Goal: Book appointment/travel/reservation

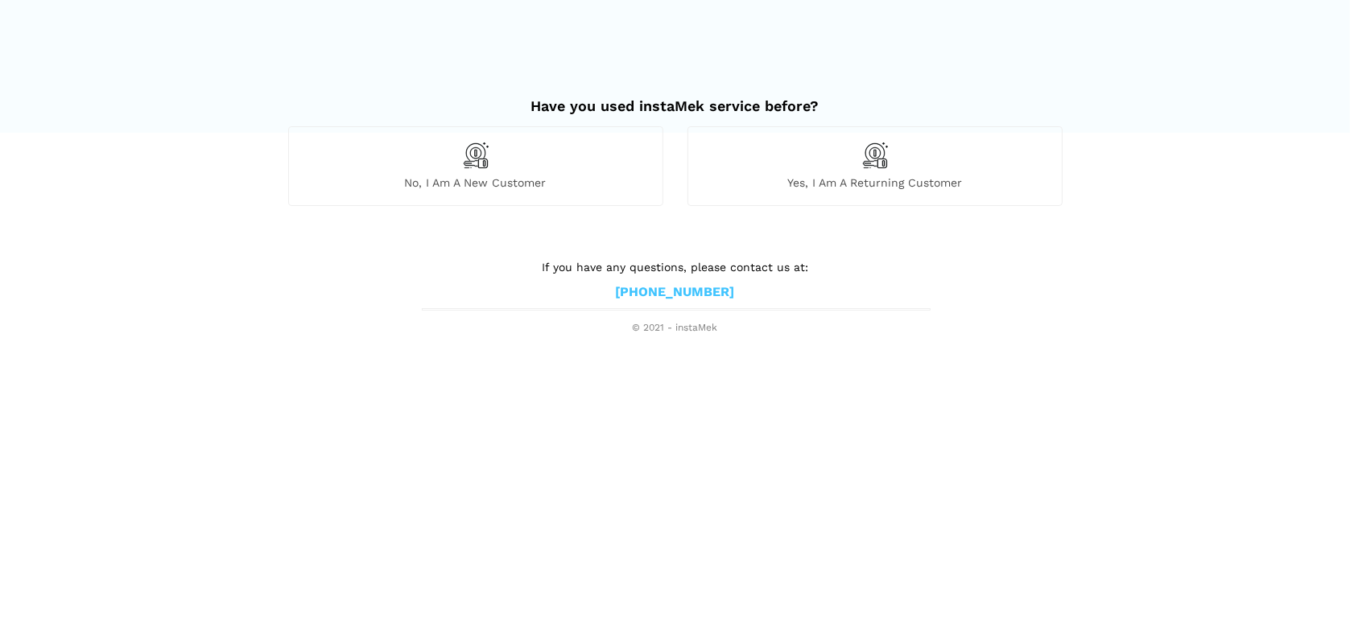
click at [902, 173] on div "Yes, I am a returning customer" at bounding box center [874, 165] width 375 height 79
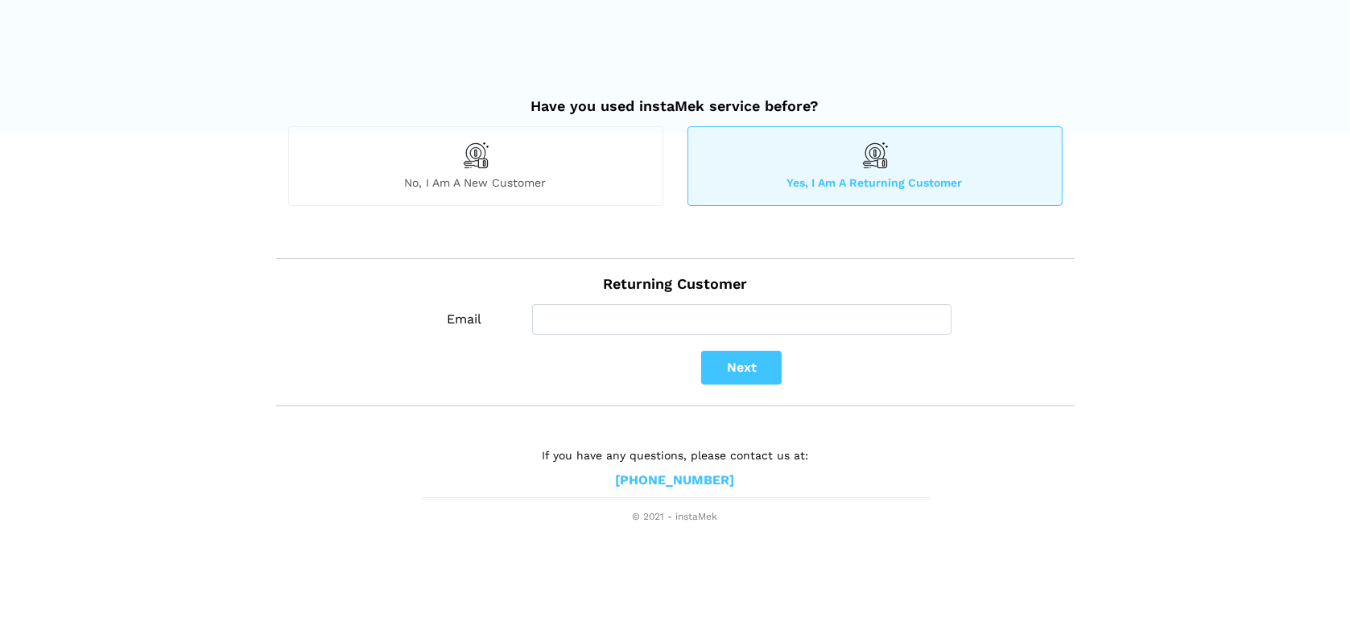
click at [543, 164] on div "No, I am a new customer" at bounding box center [475, 165] width 375 height 79
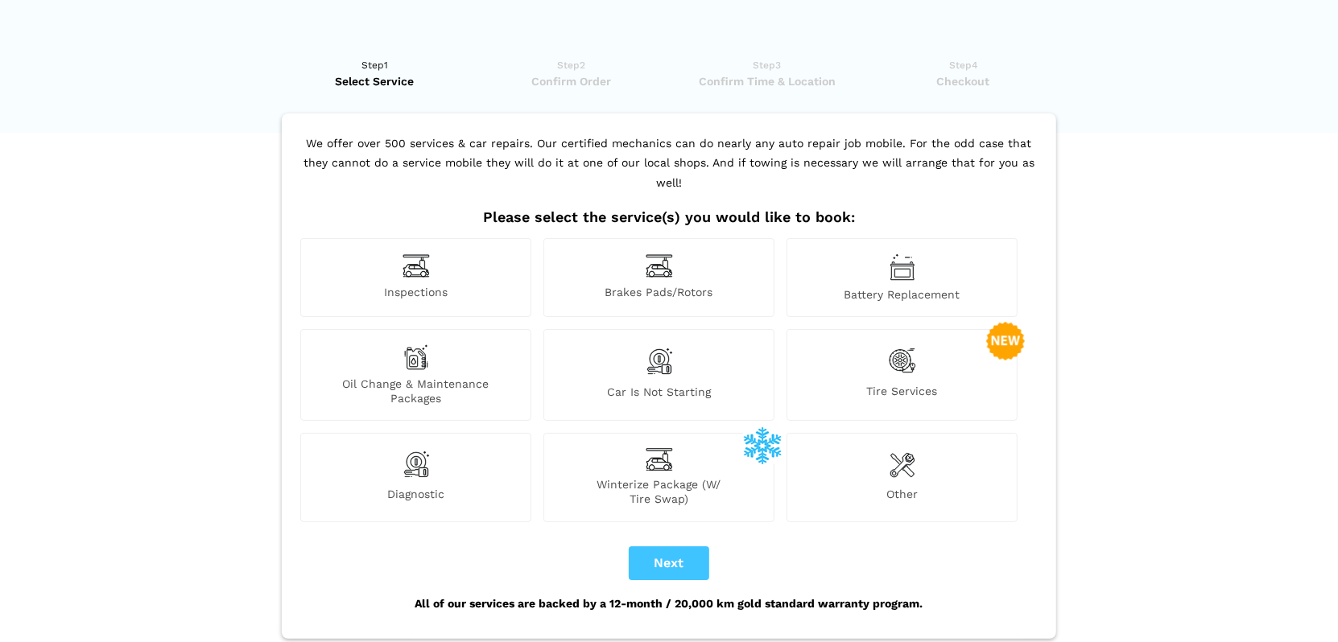
click at [908, 384] on span "Tire Services" at bounding box center [901, 395] width 229 height 22
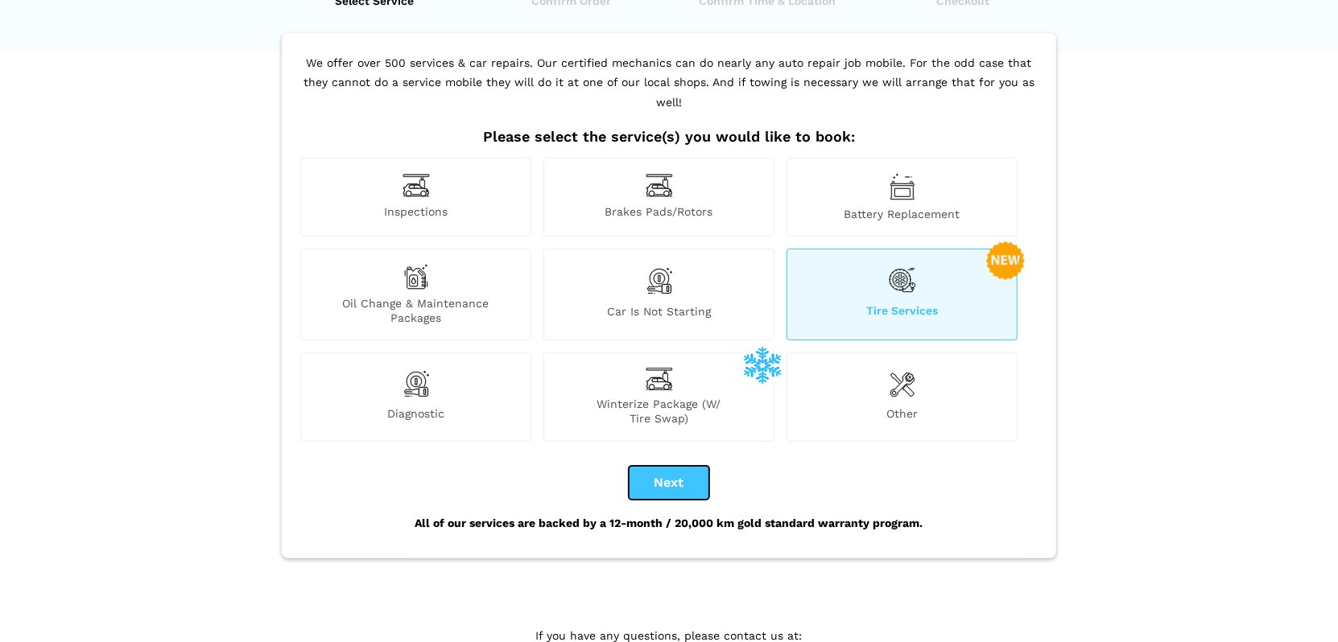
click at [676, 466] on button "Next" at bounding box center [669, 483] width 80 height 34
checkbox input "true"
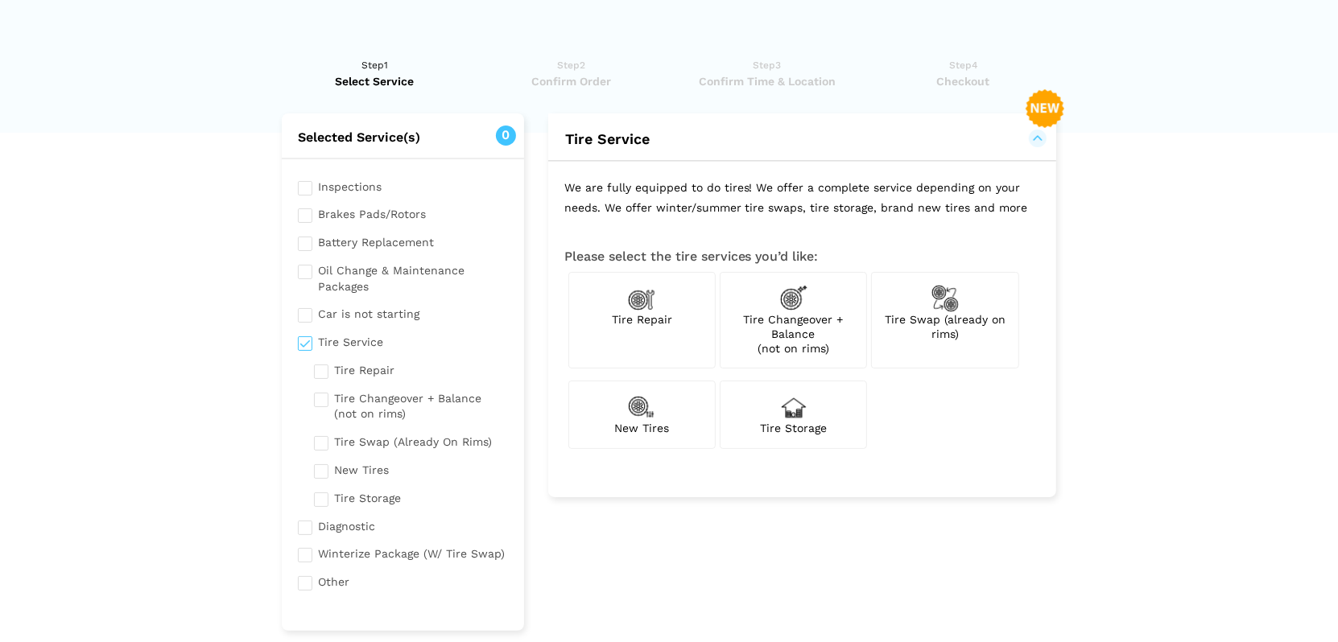
click at [952, 313] on span "Tire Swap (already on rims)" at bounding box center [945, 326] width 121 height 27
checkbox input "true"
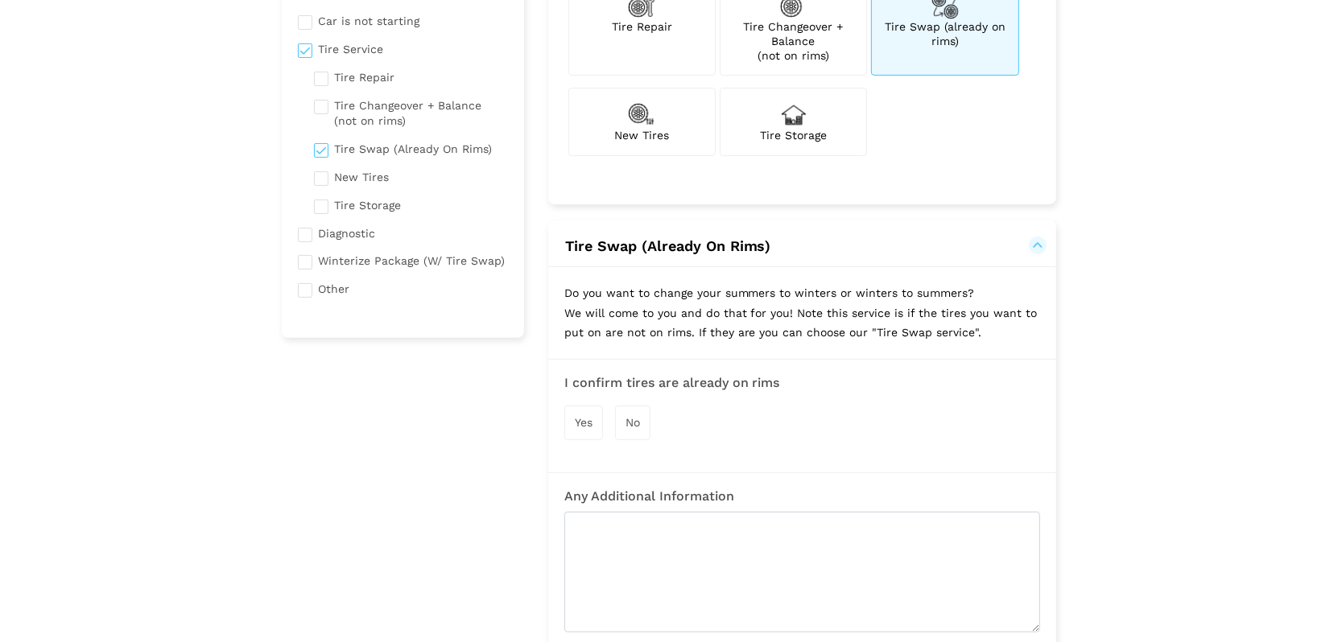
scroll to position [322, 0]
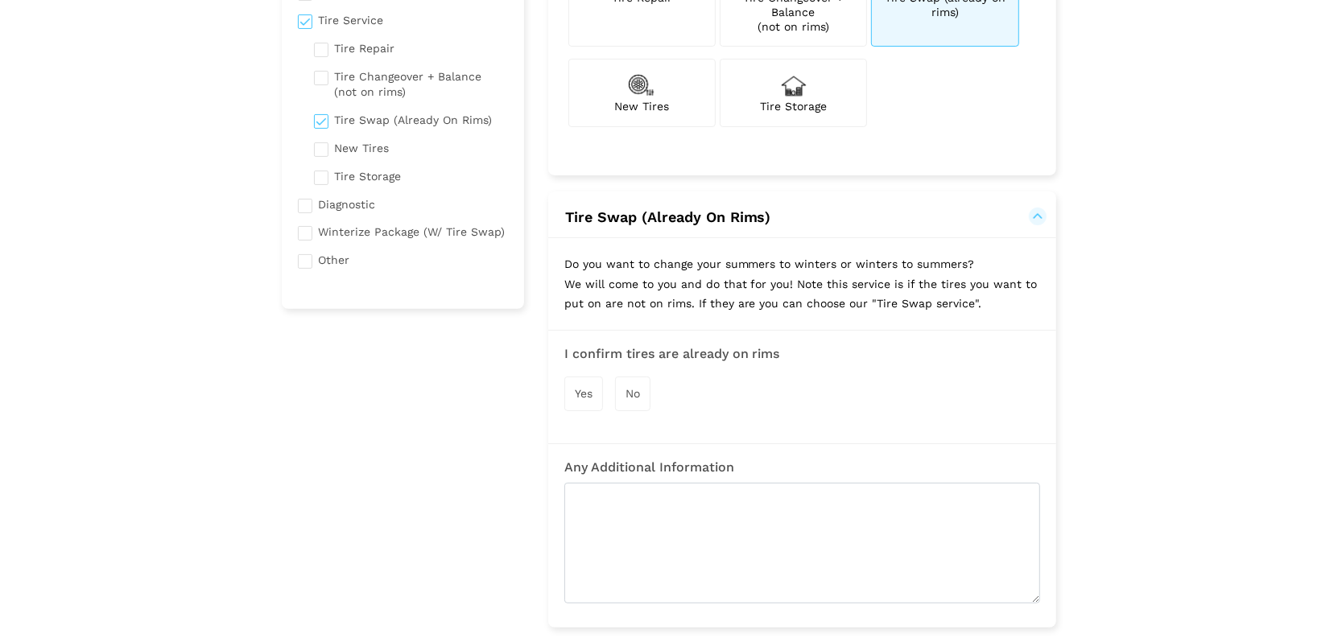
click at [582, 382] on div "Yes" at bounding box center [583, 394] width 39 height 35
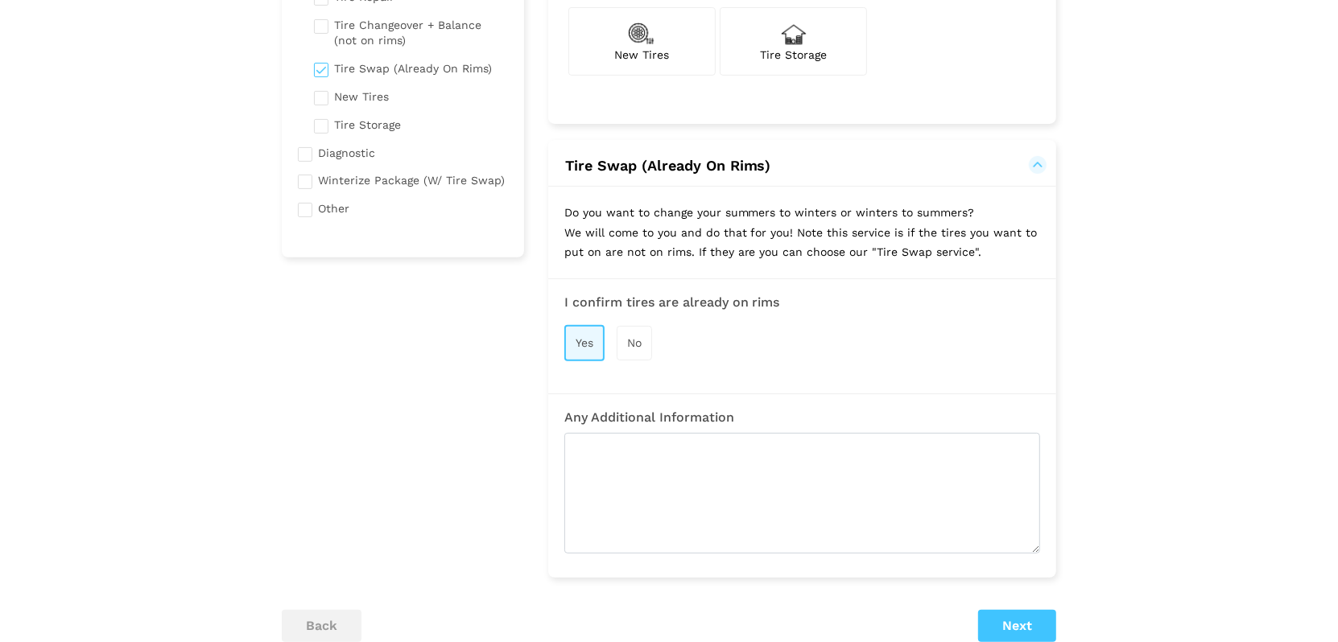
scroll to position [402, 0]
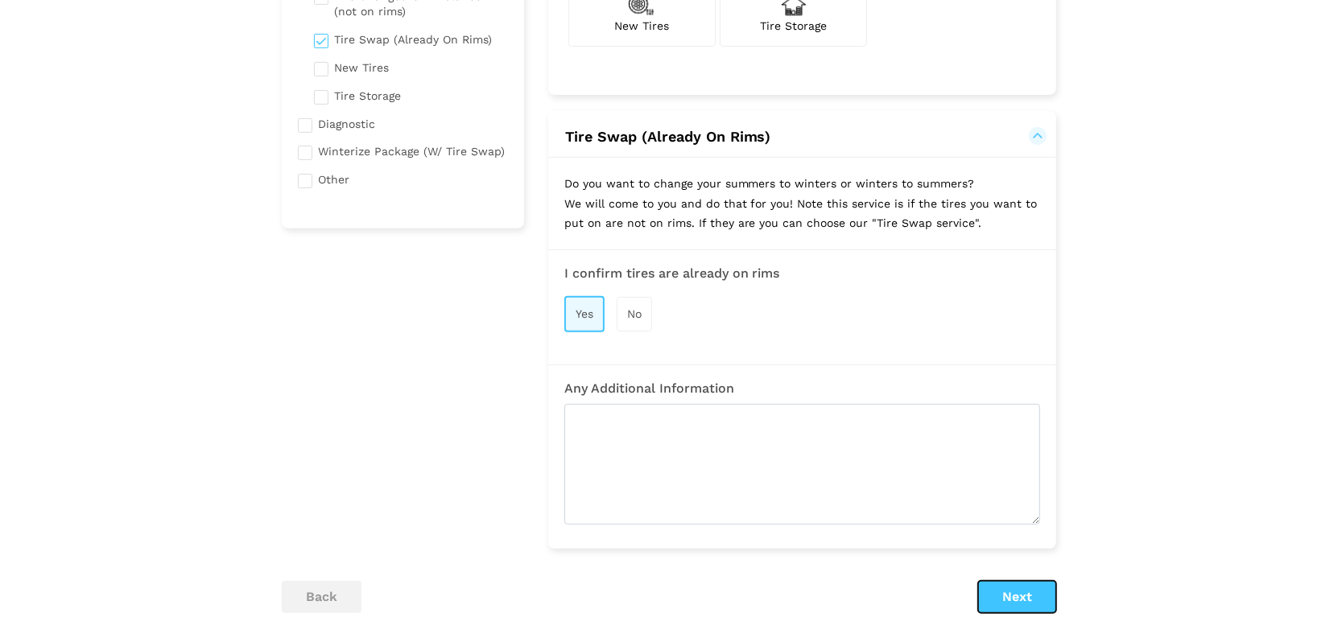
click at [1014, 590] on button "Next" at bounding box center [1017, 597] width 78 height 32
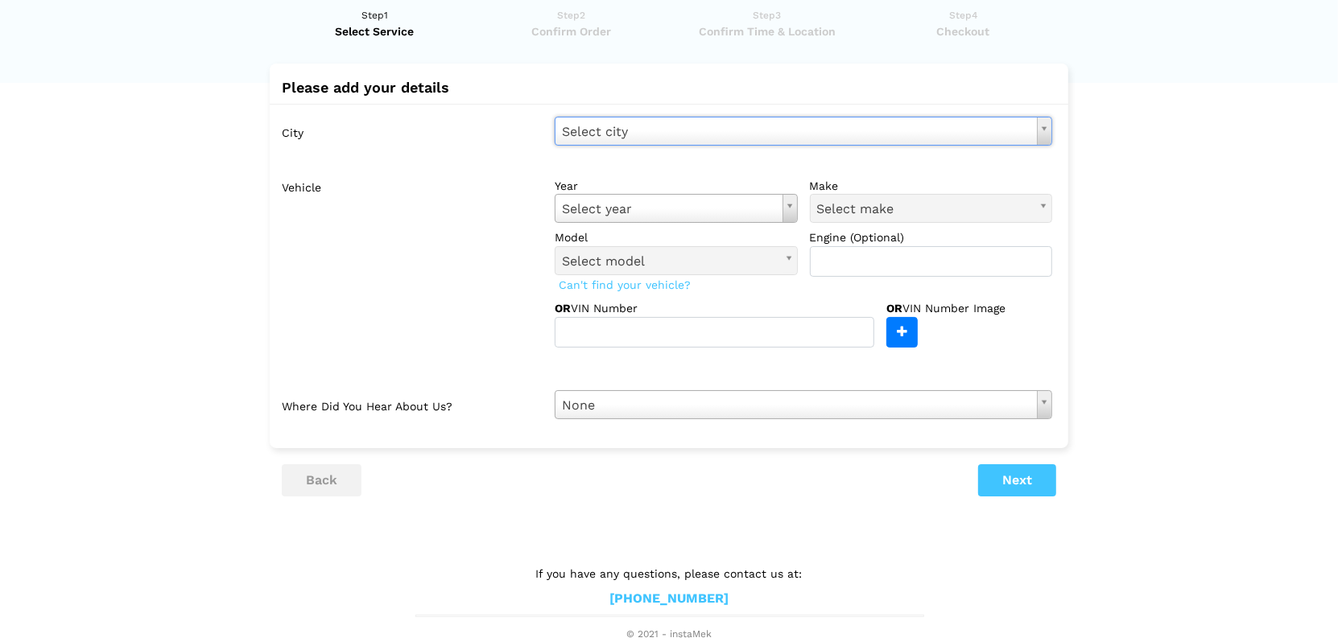
scroll to position [0, 0]
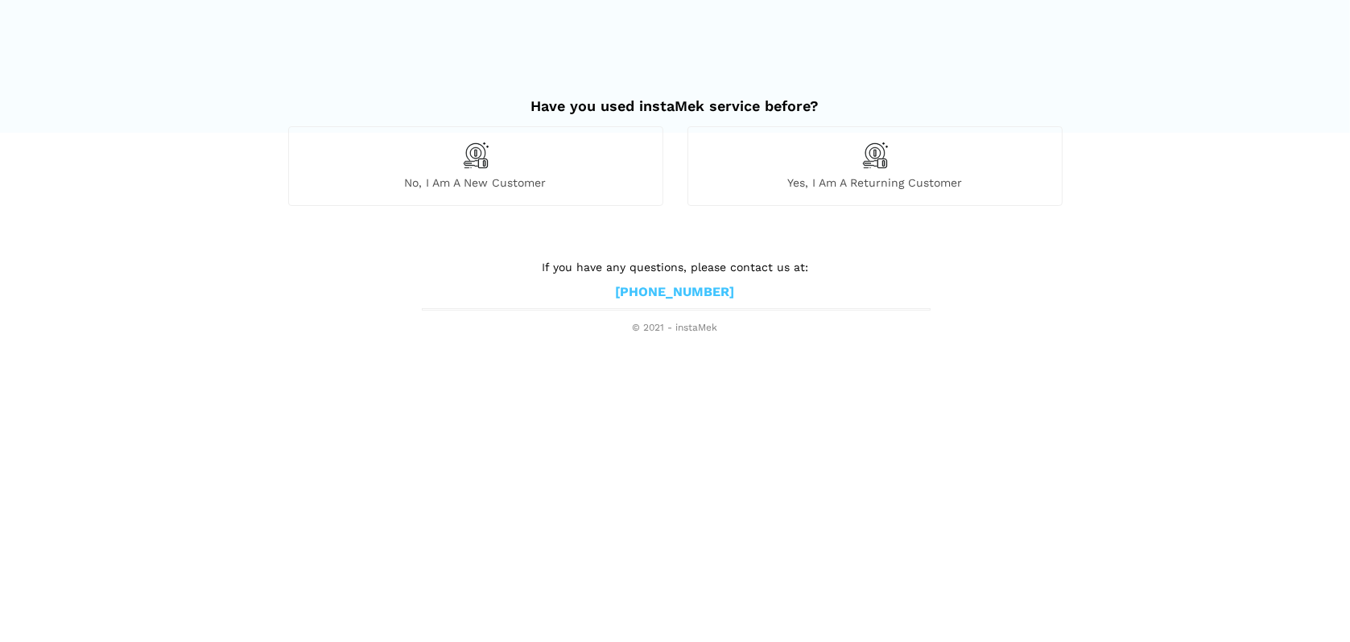
click at [436, 125] on div "Have you used instaMek service before?" at bounding box center [675, 104] width 799 height 46
click at [445, 151] on div "No, I am a new customer" at bounding box center [475, 165] width 375 height 79
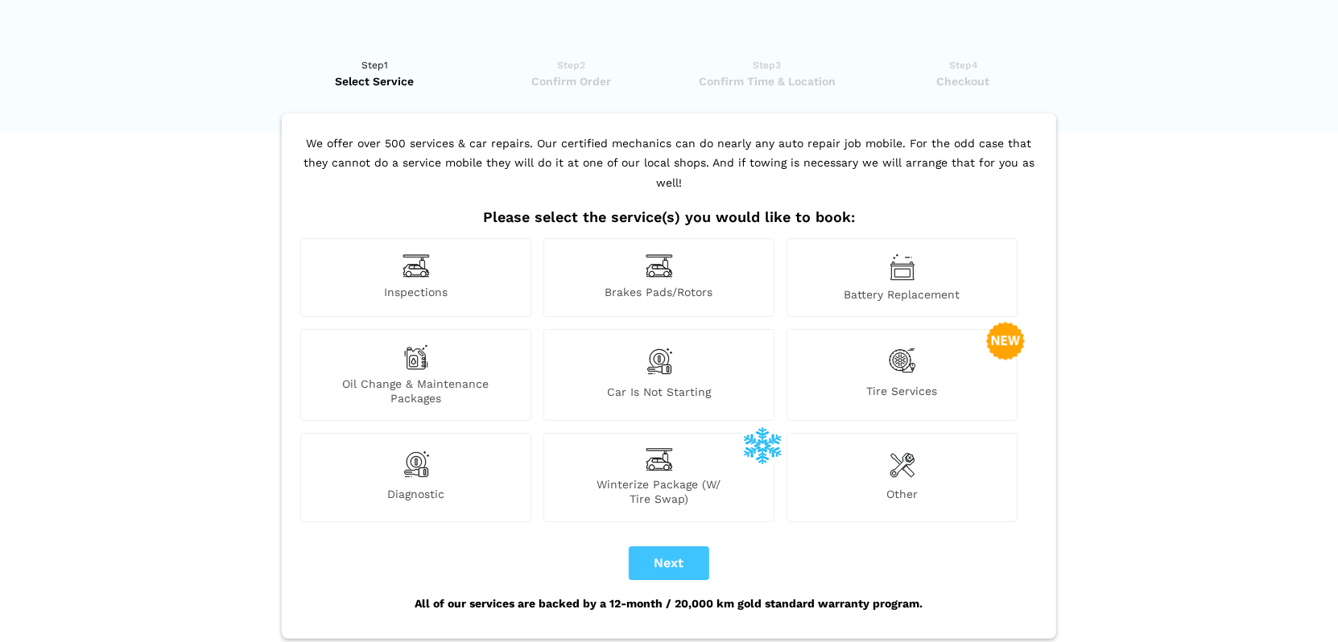
click at [914, 384] on span "Tire Services" at bounding box center [901, 395] width 229 height 22
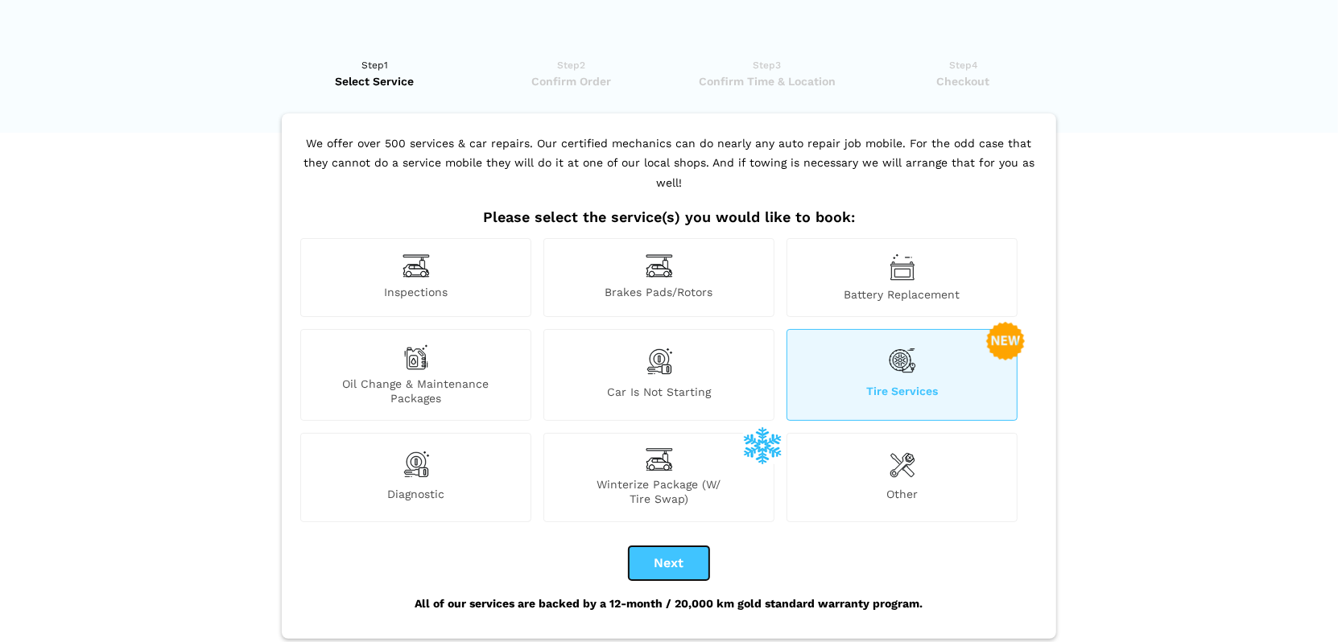
click at [669, 547] on button "Next" at bounding box center [669, 564] width 80 height 34
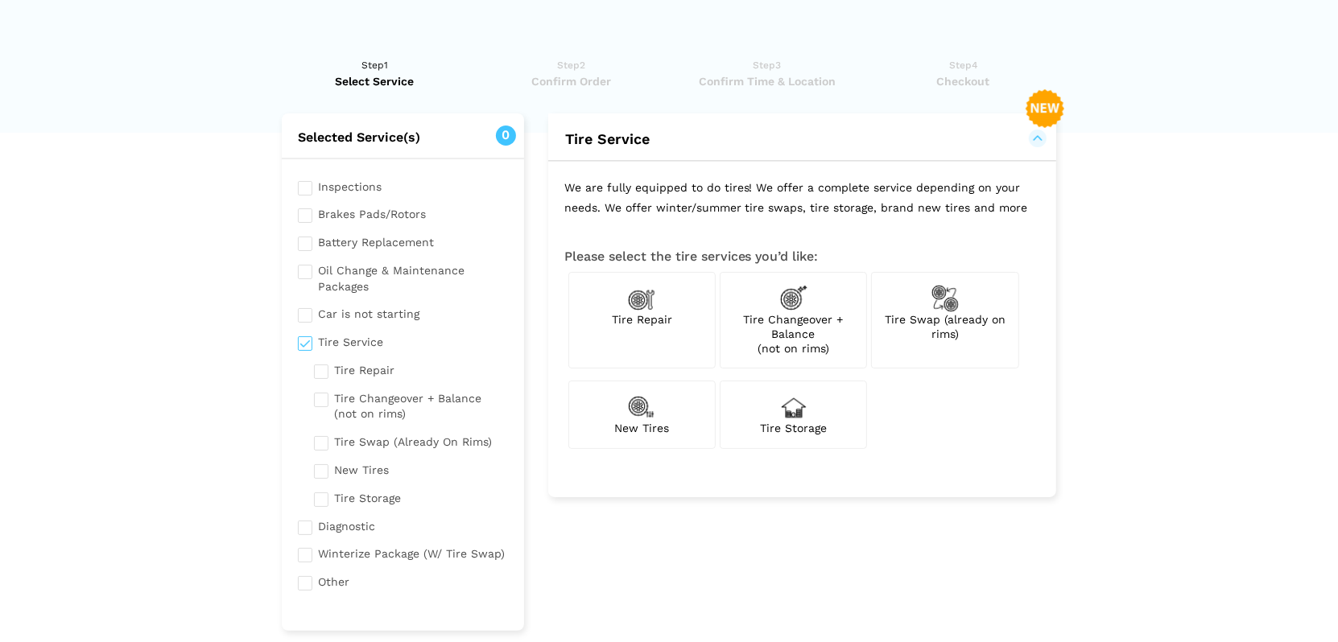
checkbox input "true"
click at [956, 334] on span "Tire Swap (already on rims)" at bounding box center [945, 326] width 121 height 27
checkbox input "true"
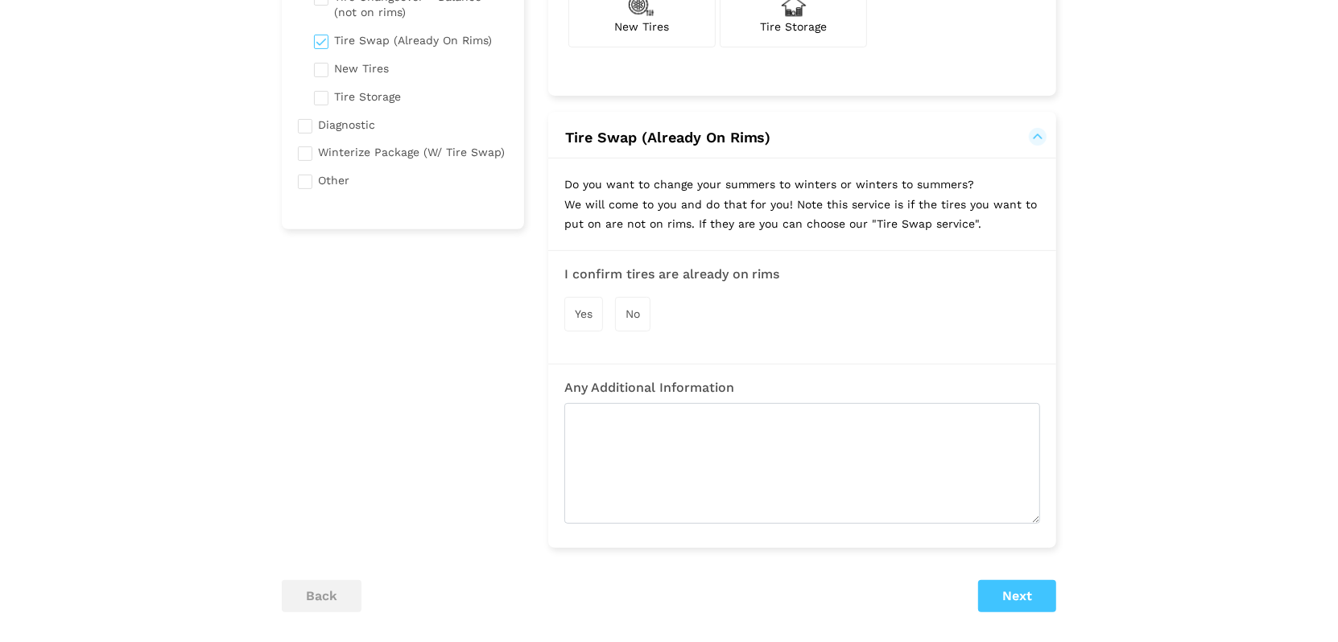
scroll to position [402, 0]
click at [594, 318] on div "Yes" at bounding box center [583, 313] width 39 height 35
click at [1018, 592] on button "Next" at bounding box center [1017, 597] width 78 height 32
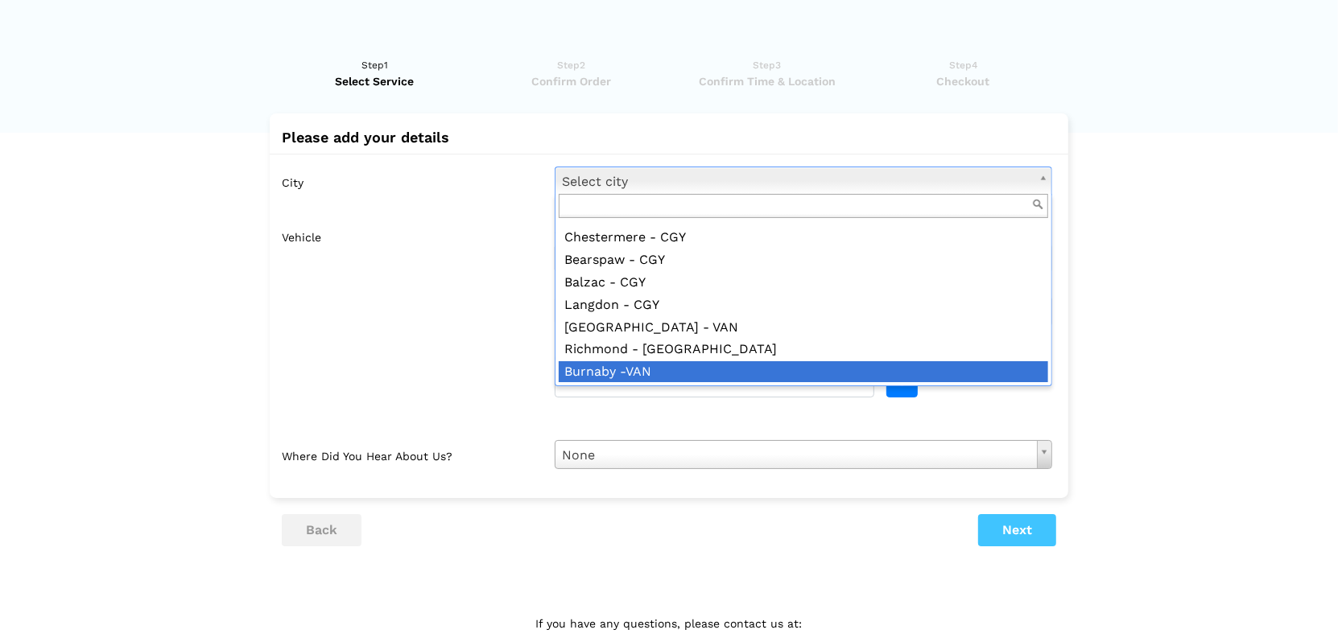
scroll to position [1112, 0]
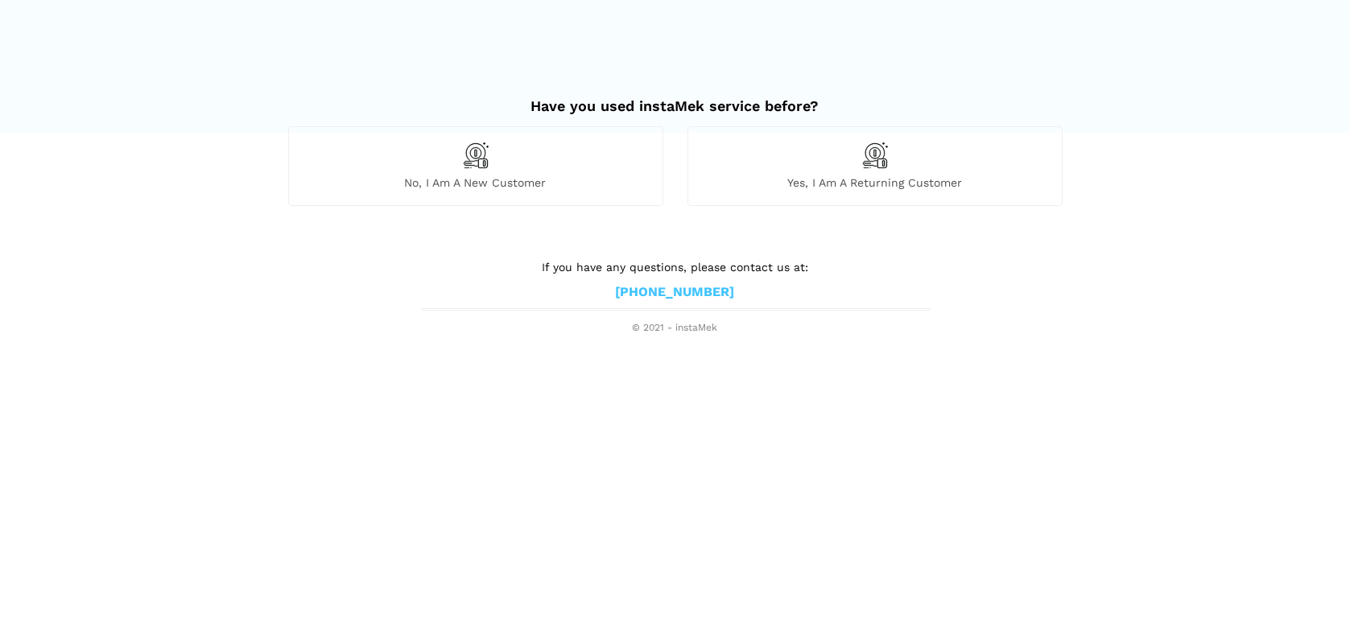
click at [448, 151] on div "No, I am a new customer" at bounding box center [475, 165] width 375 height 79
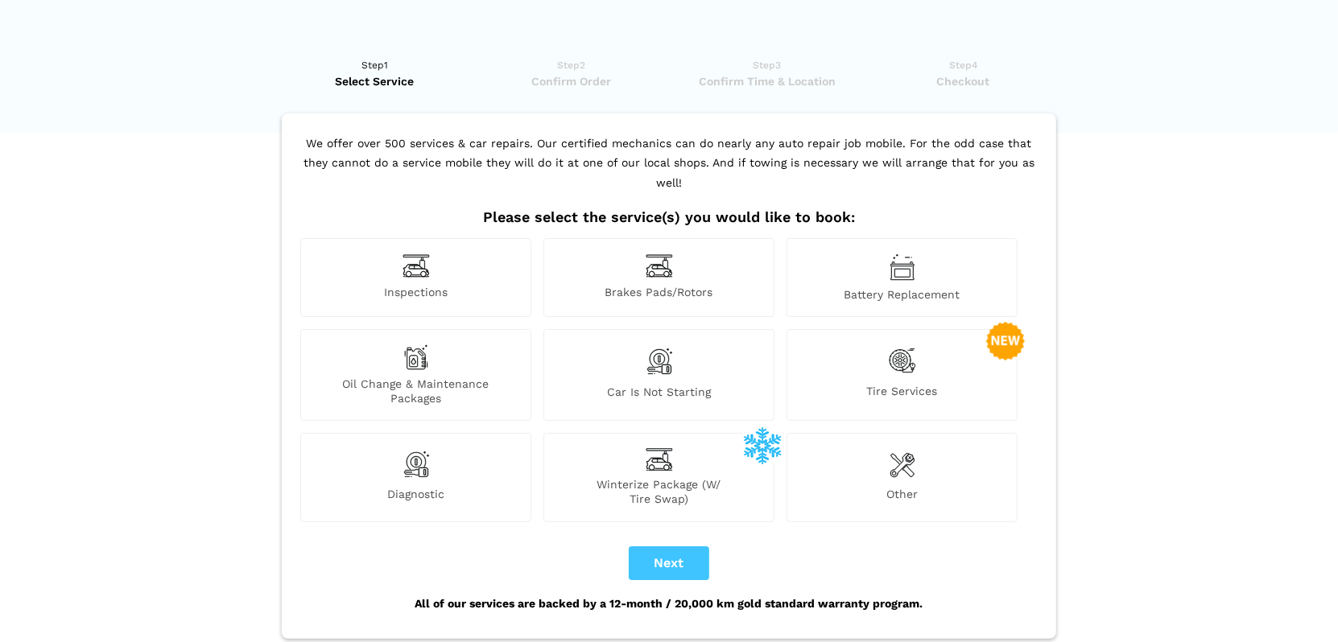
click at [899, 345] on img at bounding box center [902, 361] width 27 height 33
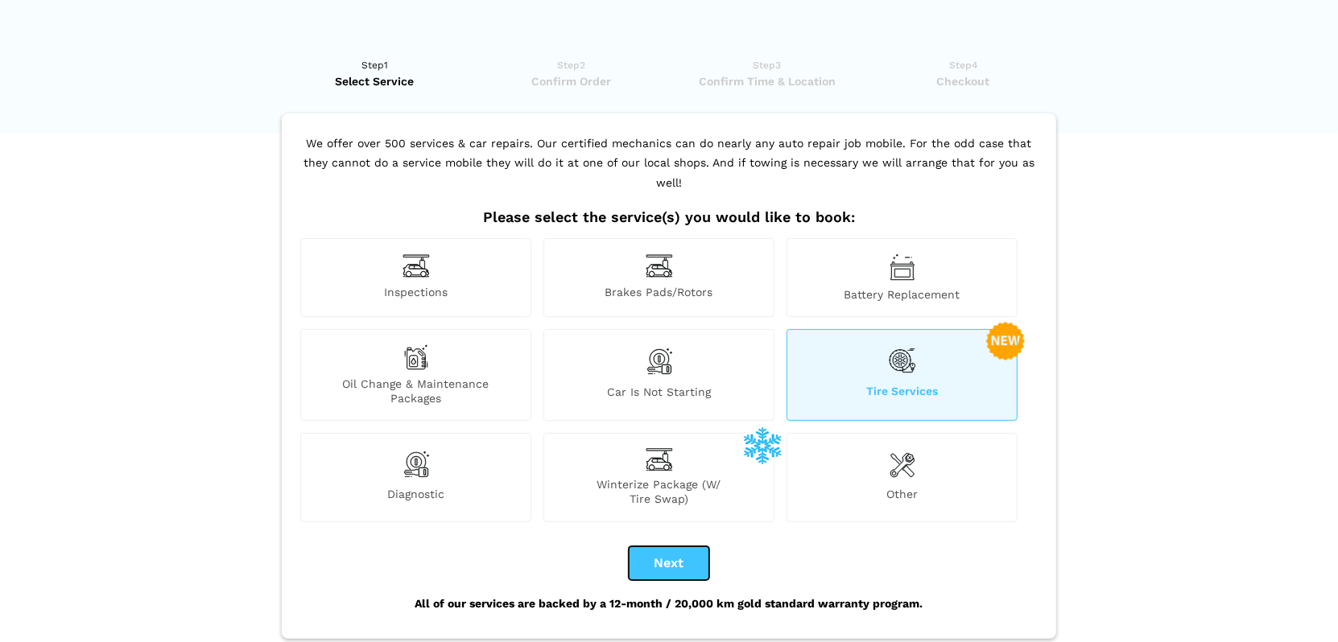
click at [681, 547] on button "Next" at bounding box center [669, 564] width 80 height 34
checkbox input "true"
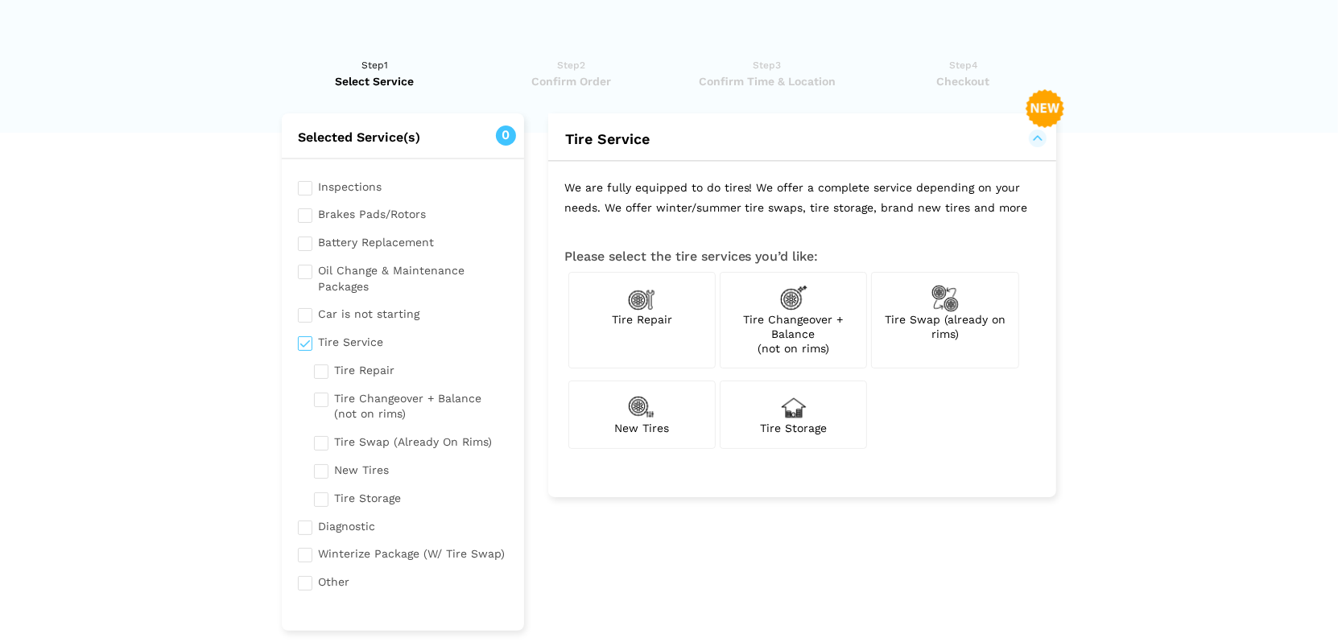
click at [945, 319] on span "Tire Swap (already on rims)" at bounding box center [945, 326] width 121 height 27
checkbox input "true"
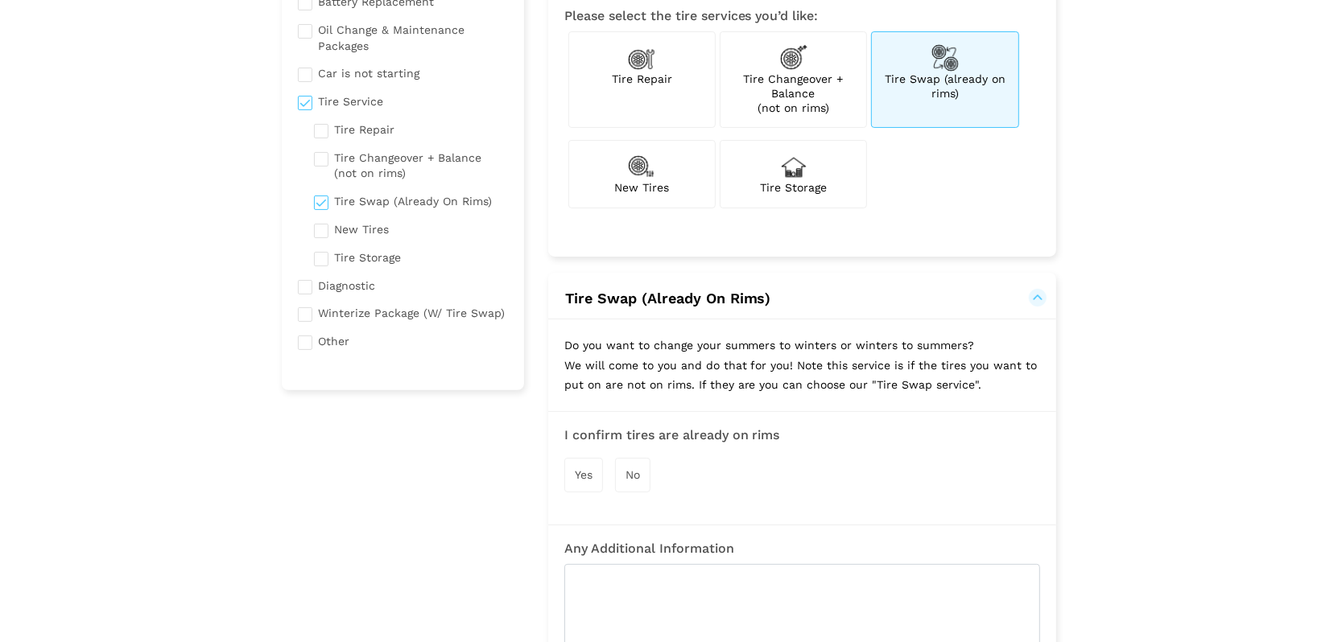
scroll to position [241, 0]
click at [590, 468] on span "Yes" at bounding box center [584, 474] width 18 height 13
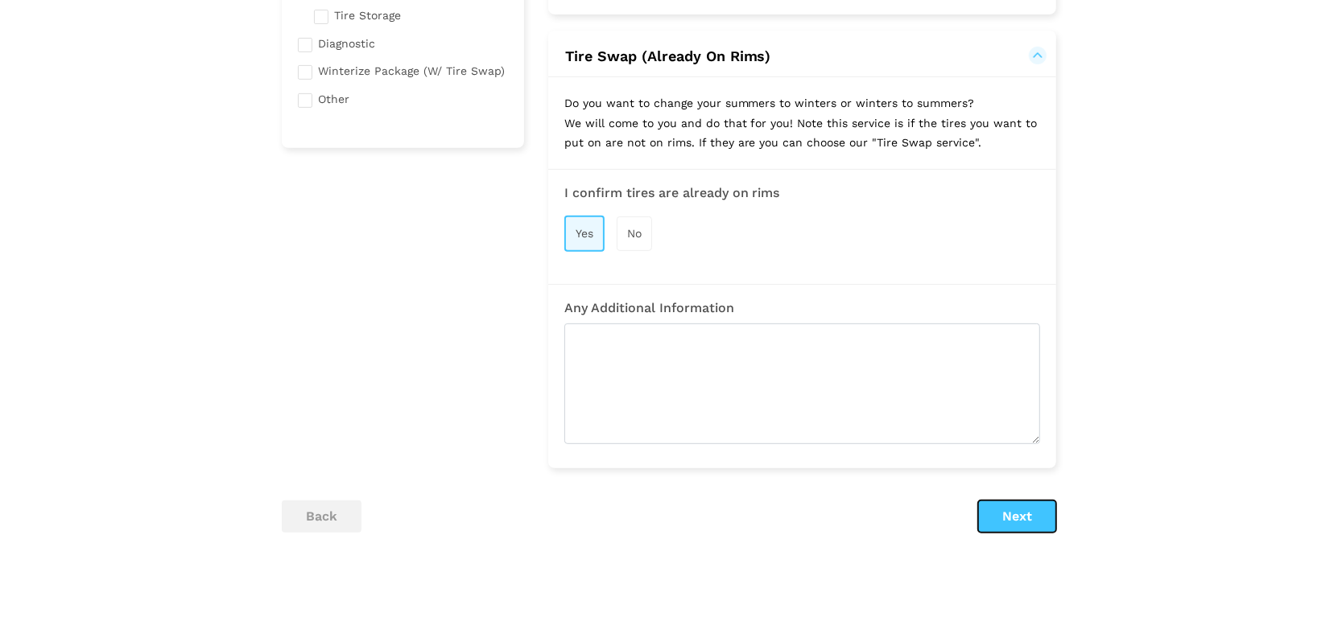
click at [1031, 522] on button "Next" at bounding box center [1017, 517] width 78 height 32
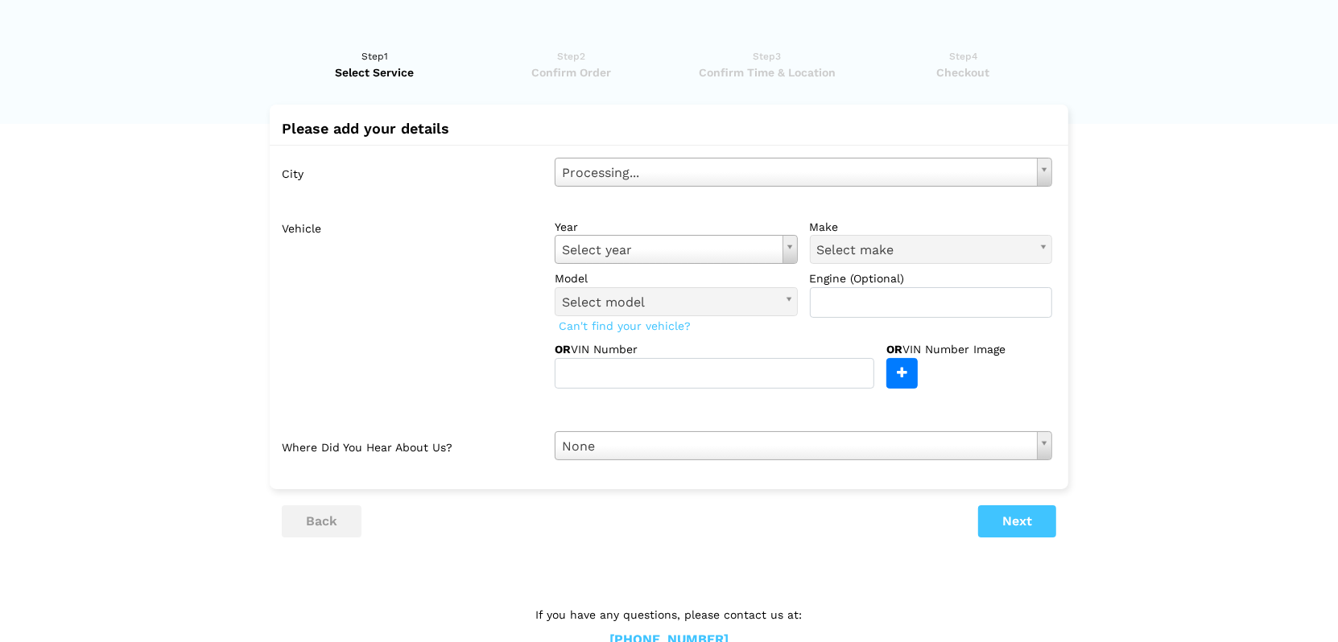
scroll to position [0, 0]
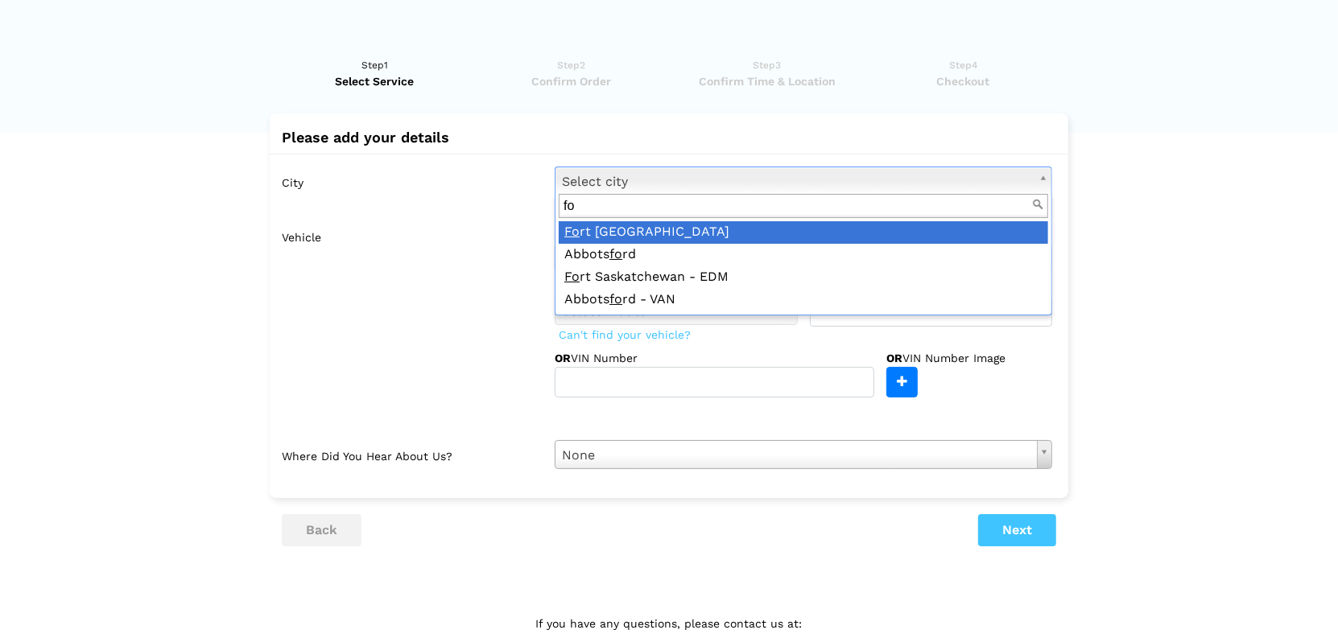
type input "f"
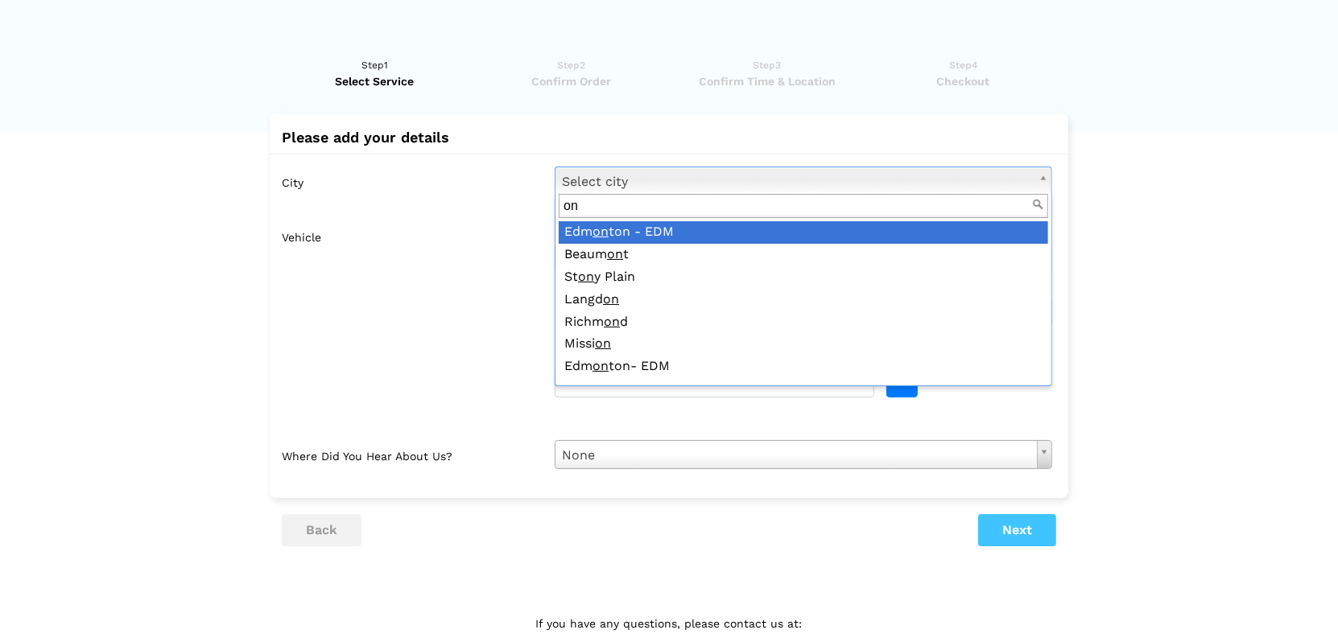
type input "o"
type input "r"
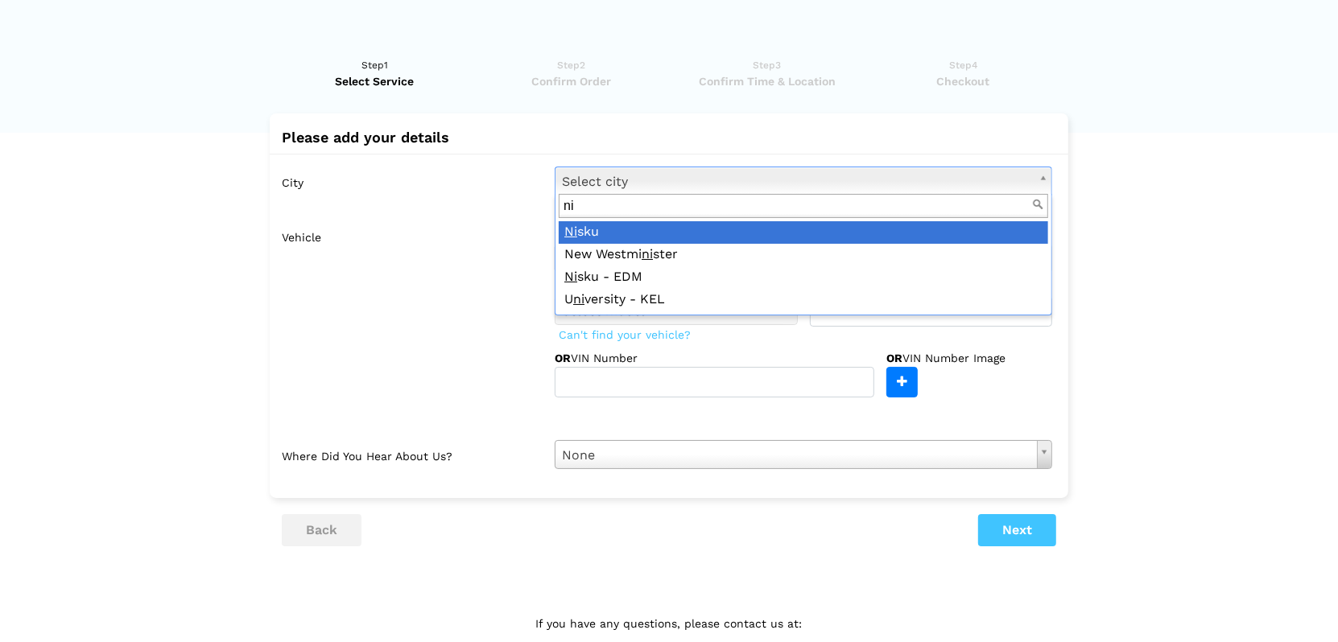
type input "n"
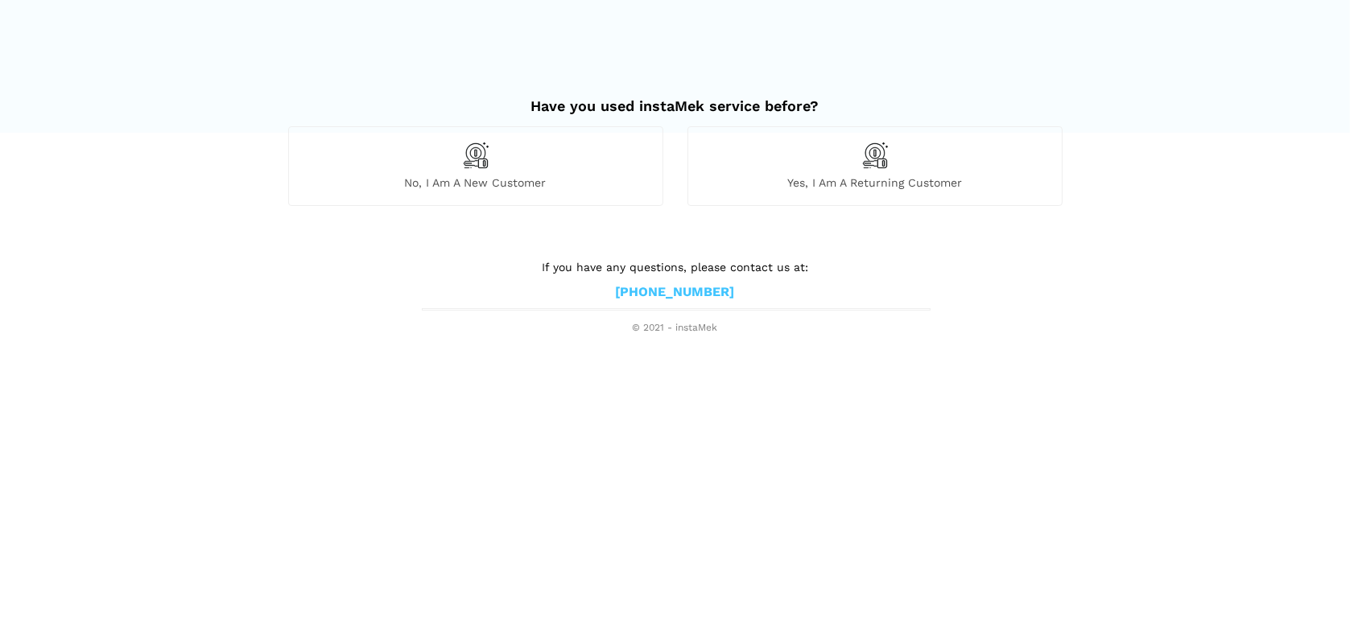
click at [836, 179] on span "Yes, I am a returning customer" at bounding box center [875, 182] width 374 height 14
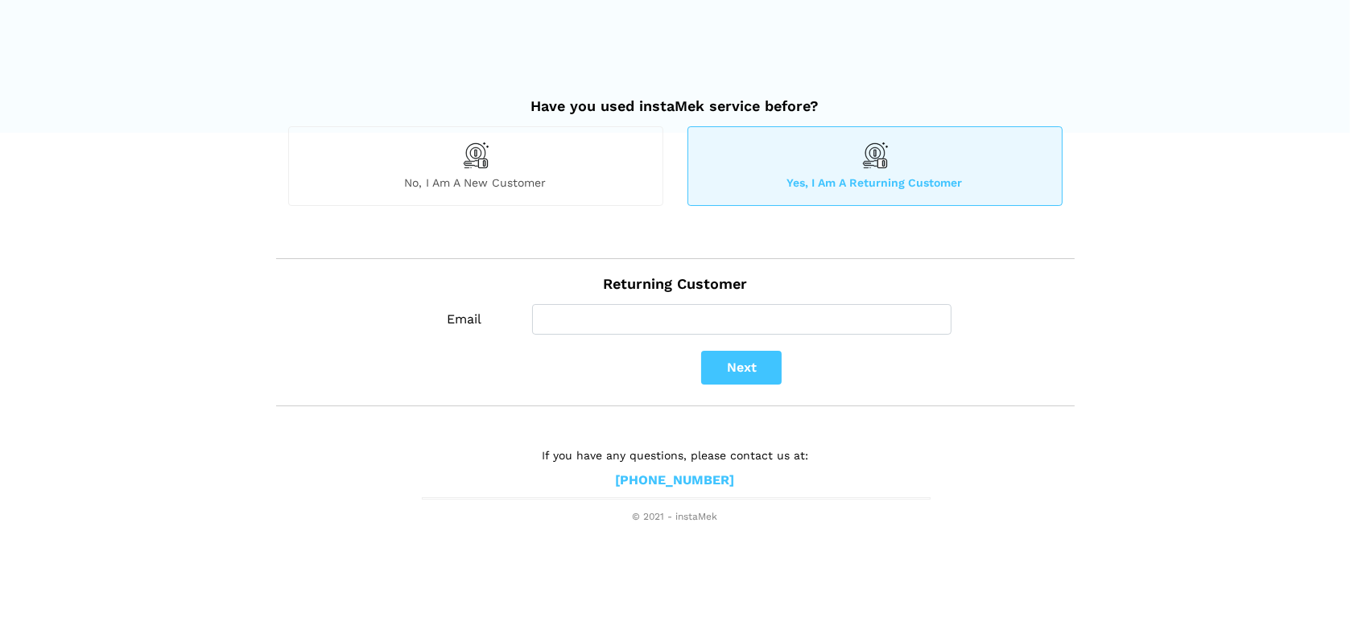
click at [481, 164] on img at bounding box center [475, 155] width 27 height 27
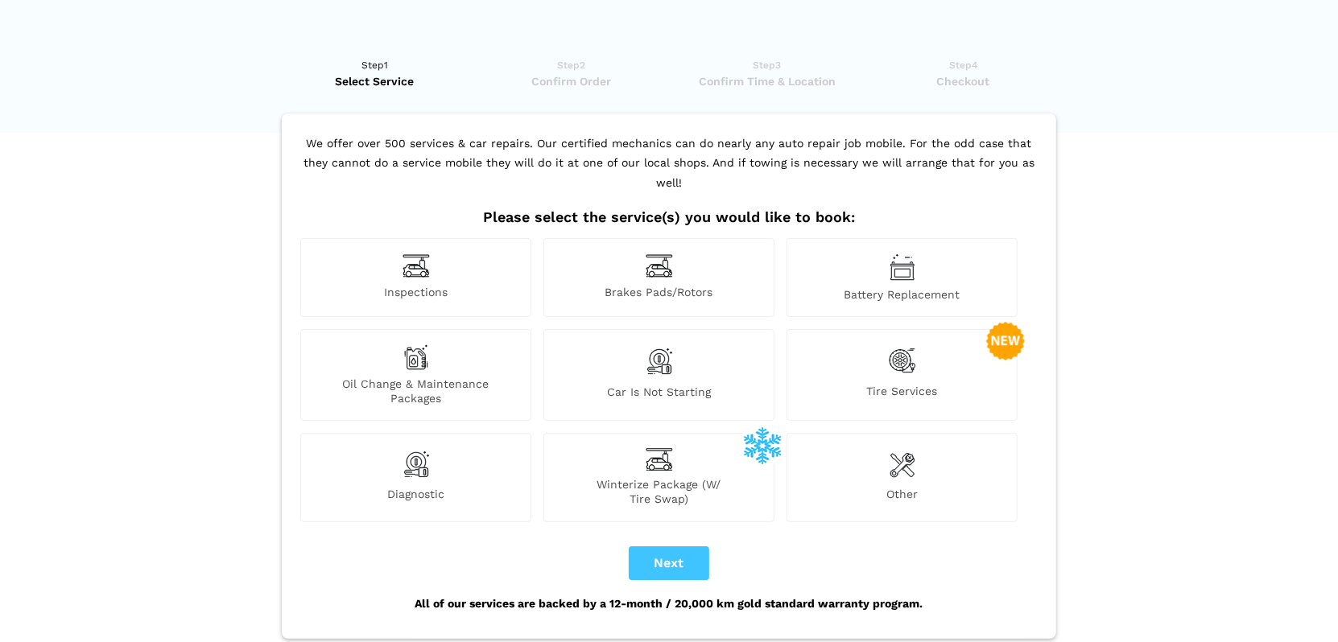
click at [933, 351] on div "Tire Services" at bounding box center [901, 375] width 231 height 92
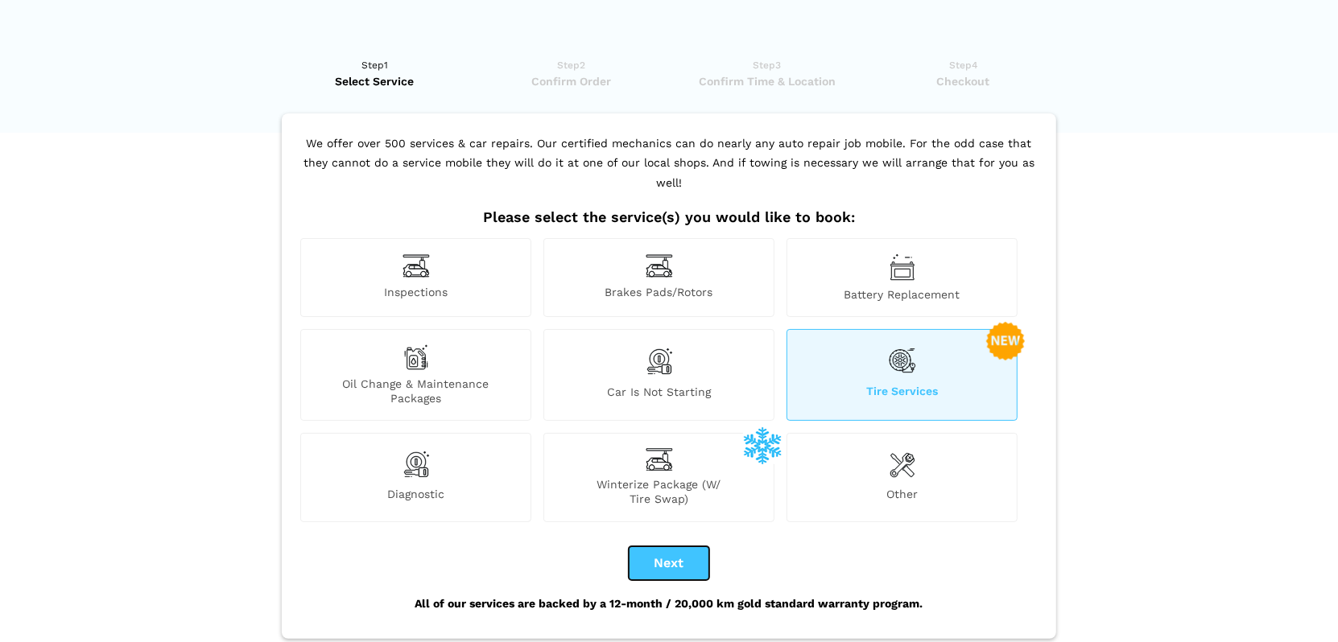
click at [669, 547] on button "Next" at bounding box center [669, 564] width 80 height 34
checkbox input "true"
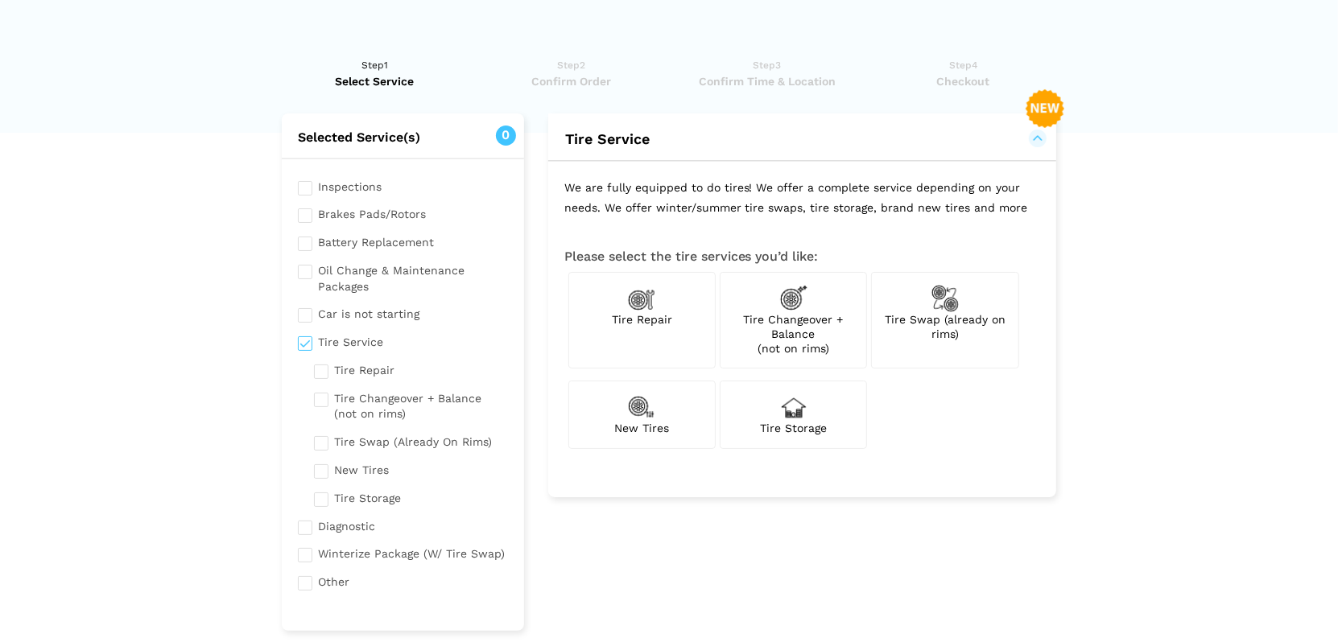
click at [939, 316] on span "Tire Swap (already on rims)" at bounding box center [945, 326] width 121 height 27
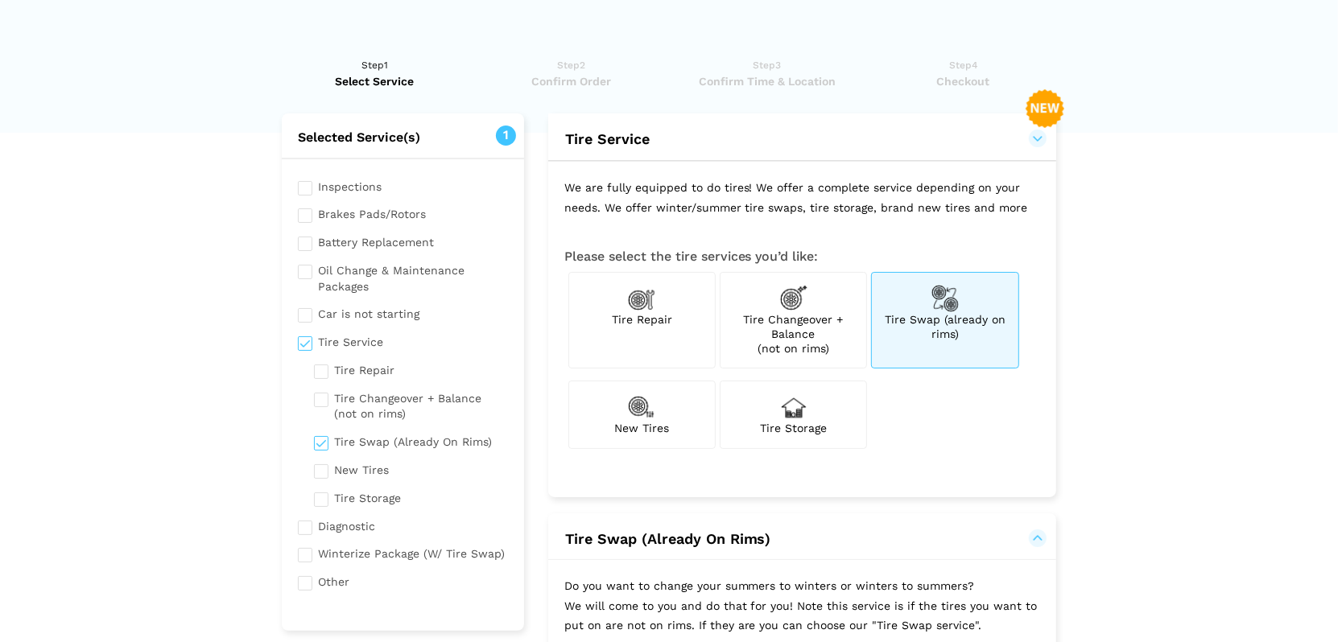
checkbox input "true"
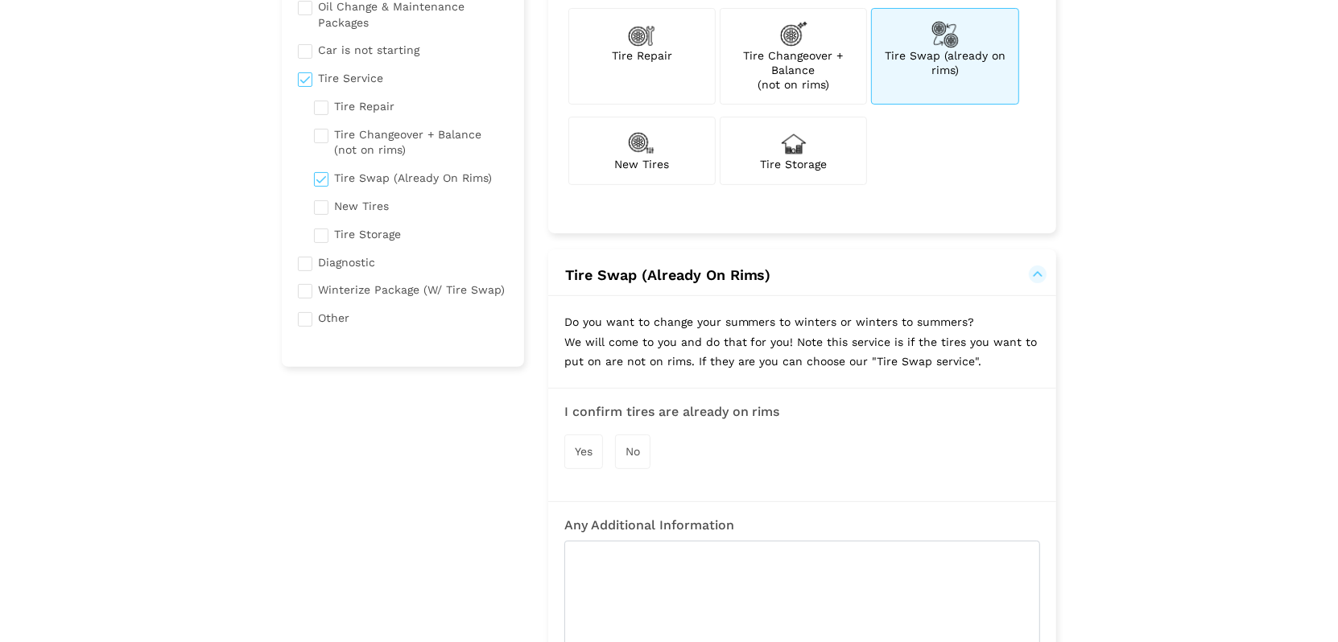
scroll to position [322, 0]
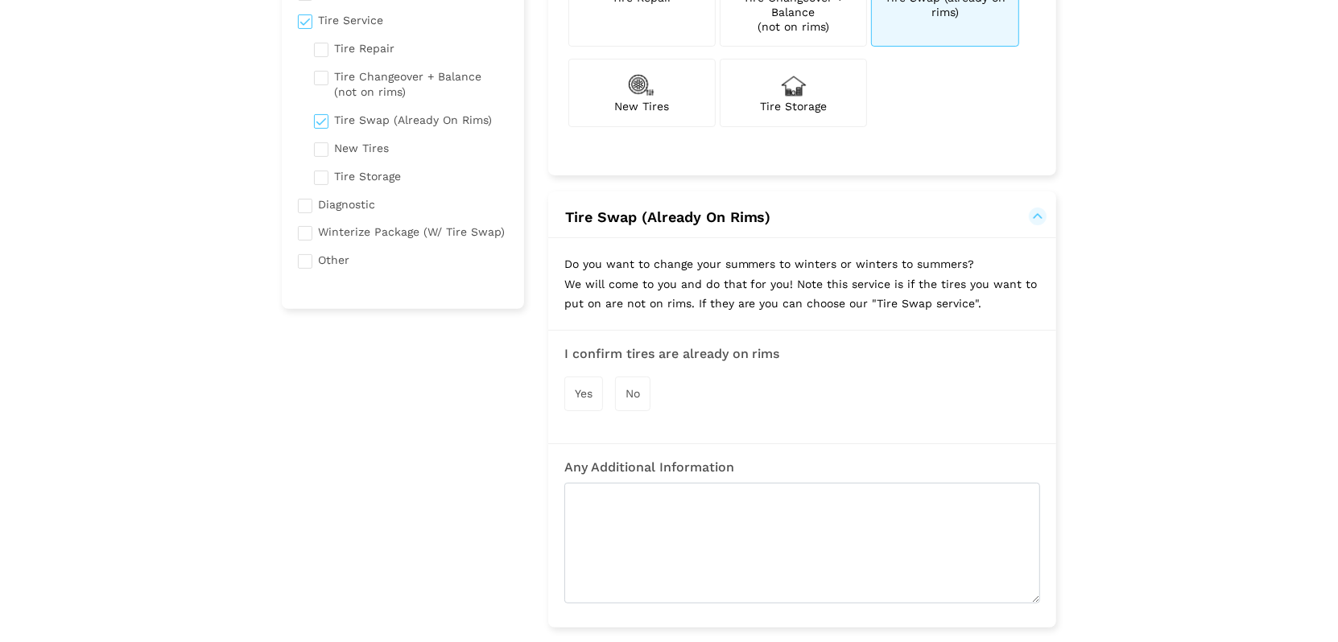
click at [578, 399] on div "Yes" at bounding box center [583, 394] width 39 height 35
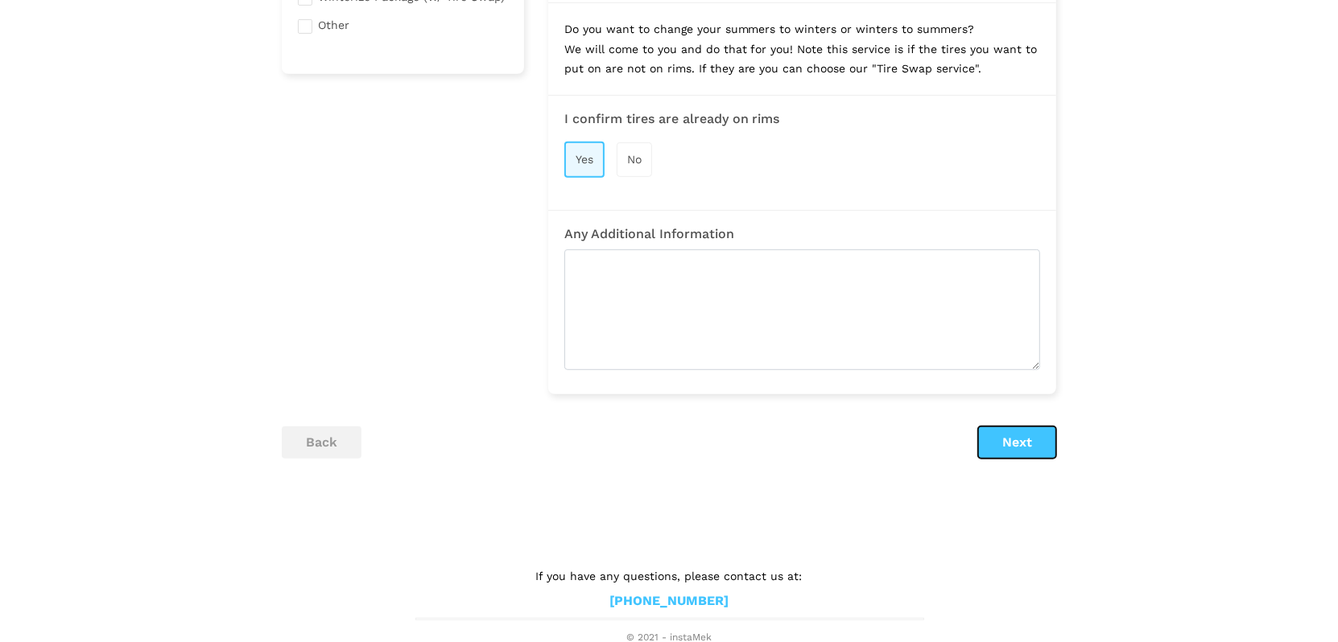
click at [1038, 437] on button "Next" at bounding box center [1017, 443] width 78 height 32
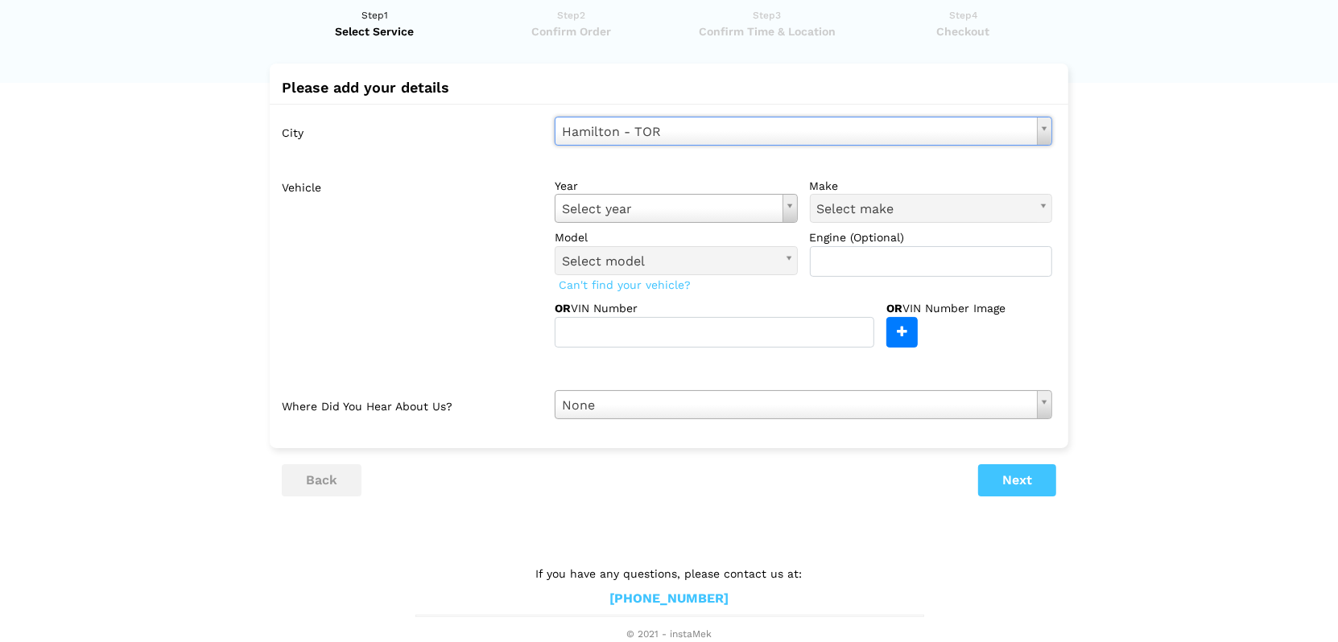
scroll to position [2163, 0]
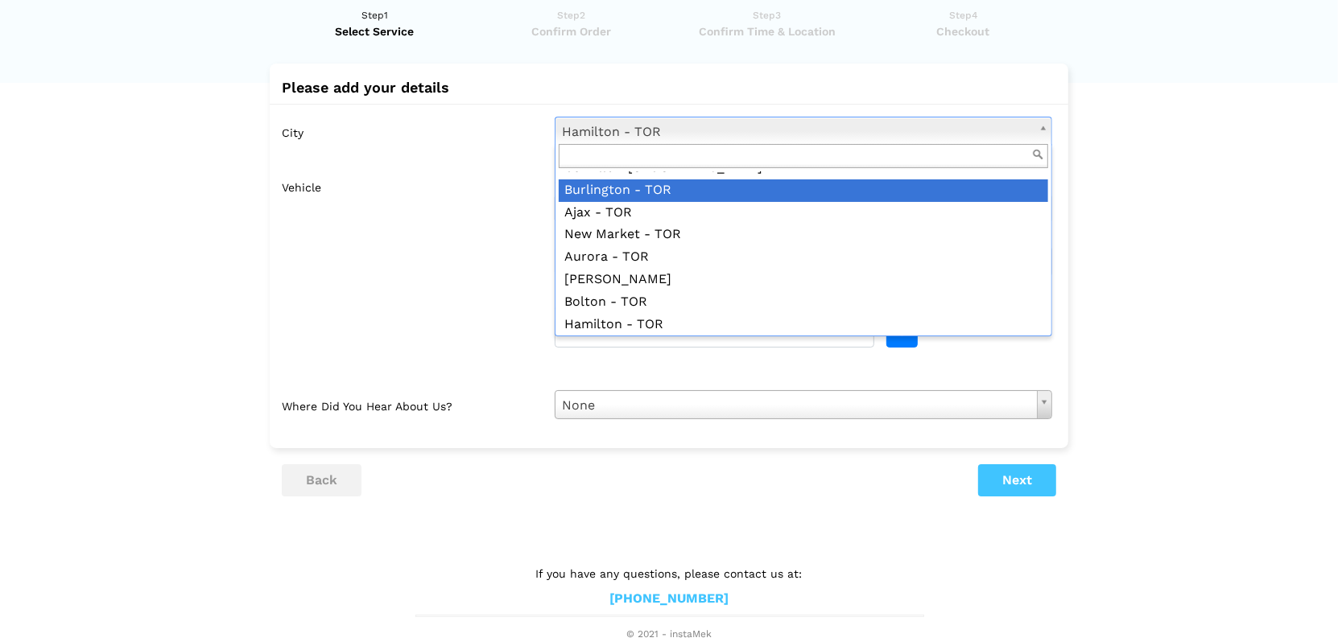
click at [617, 151] on input "text" at bounding box center [803, 156] width 489 height 25
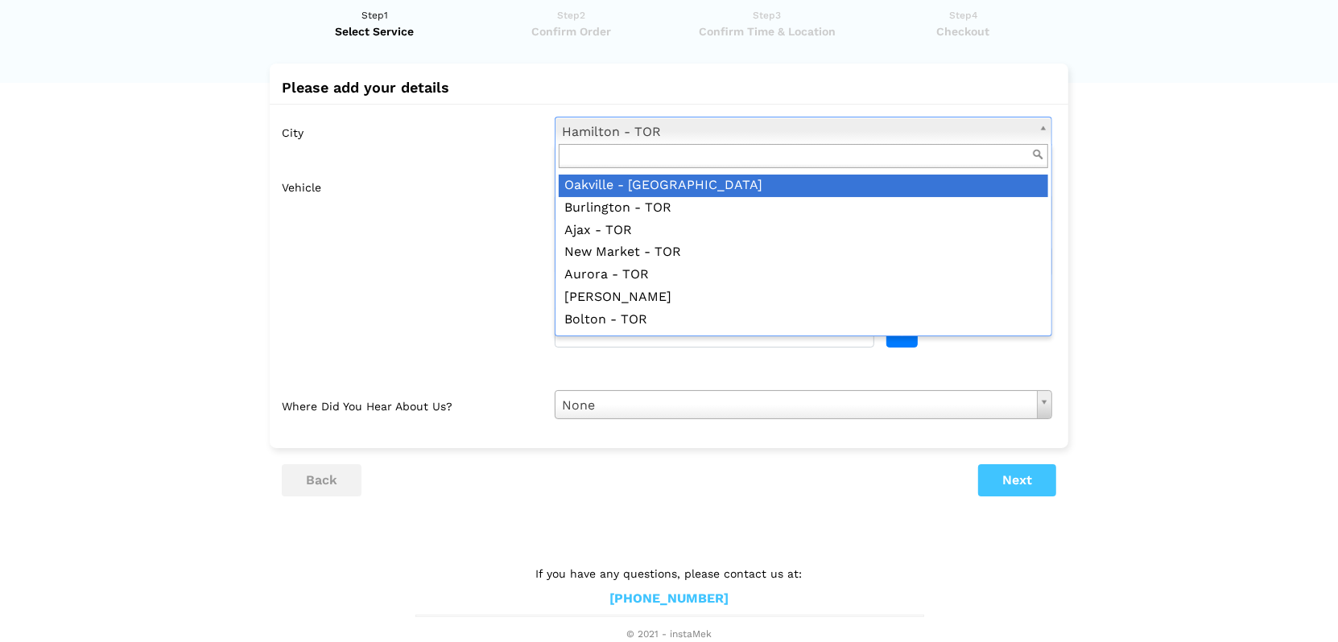
click at [663, 145] on input "text" at bounding box center [803, 156] width 489 height 25
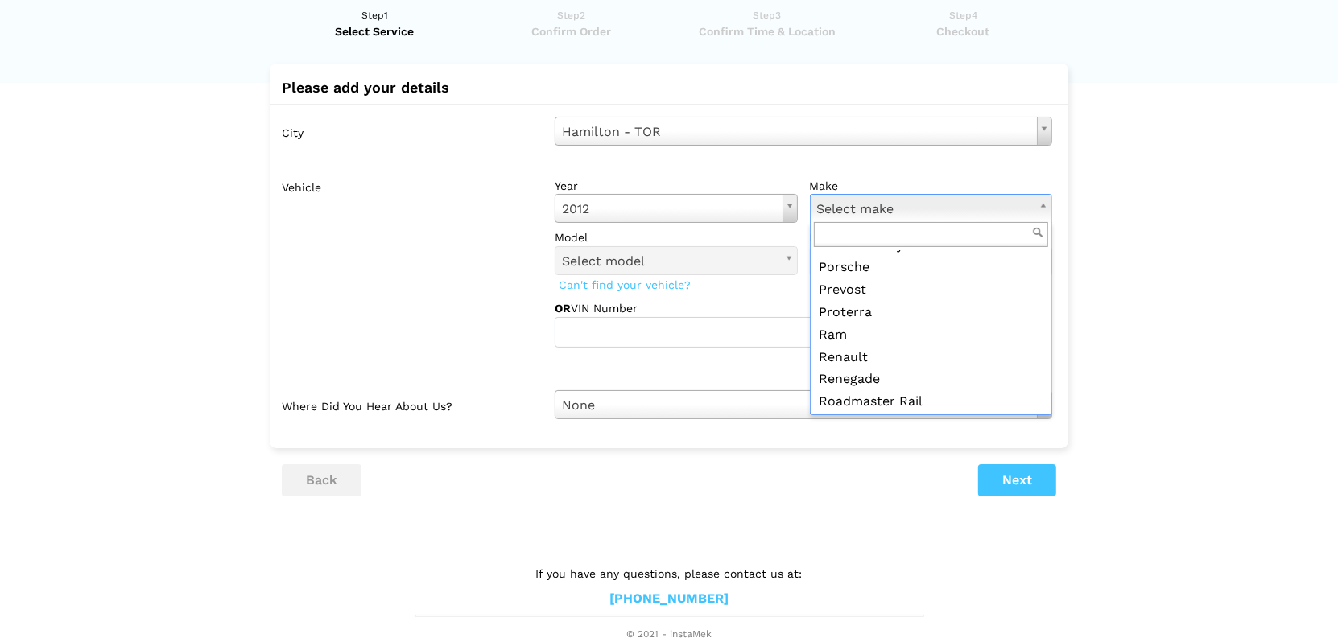
scroll to position [2343, 0]
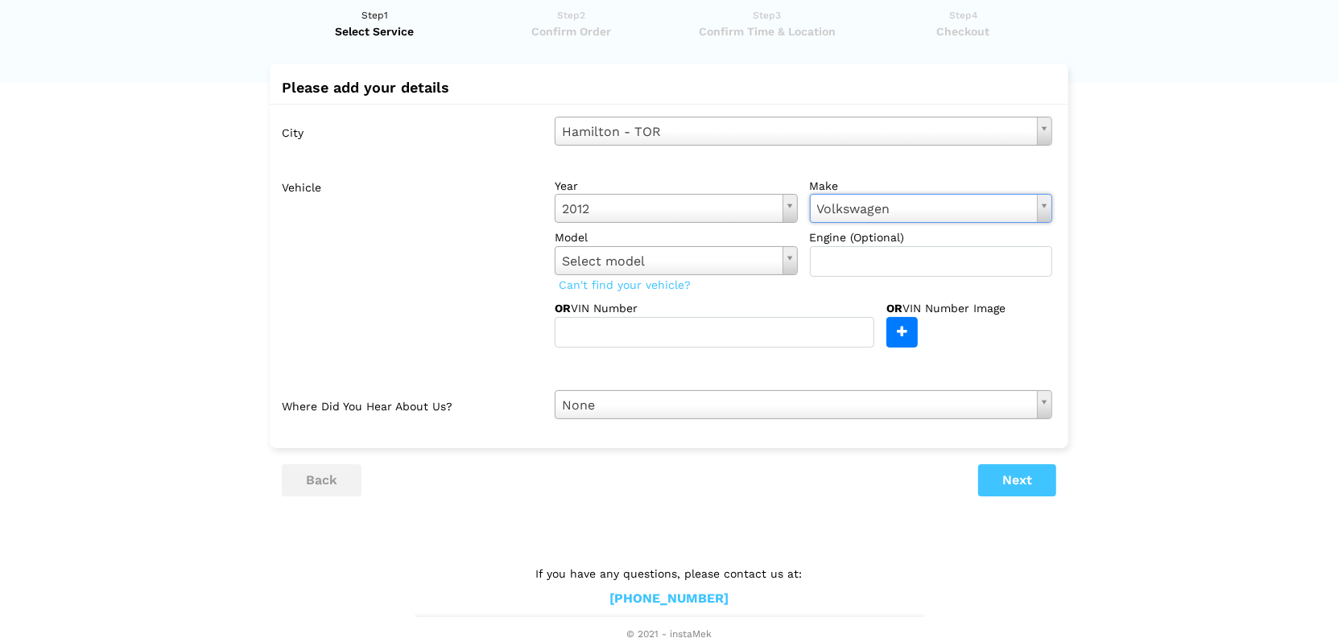
click at [739, 241] on label "model" at bounding box center [676, 237] width 243 height 16
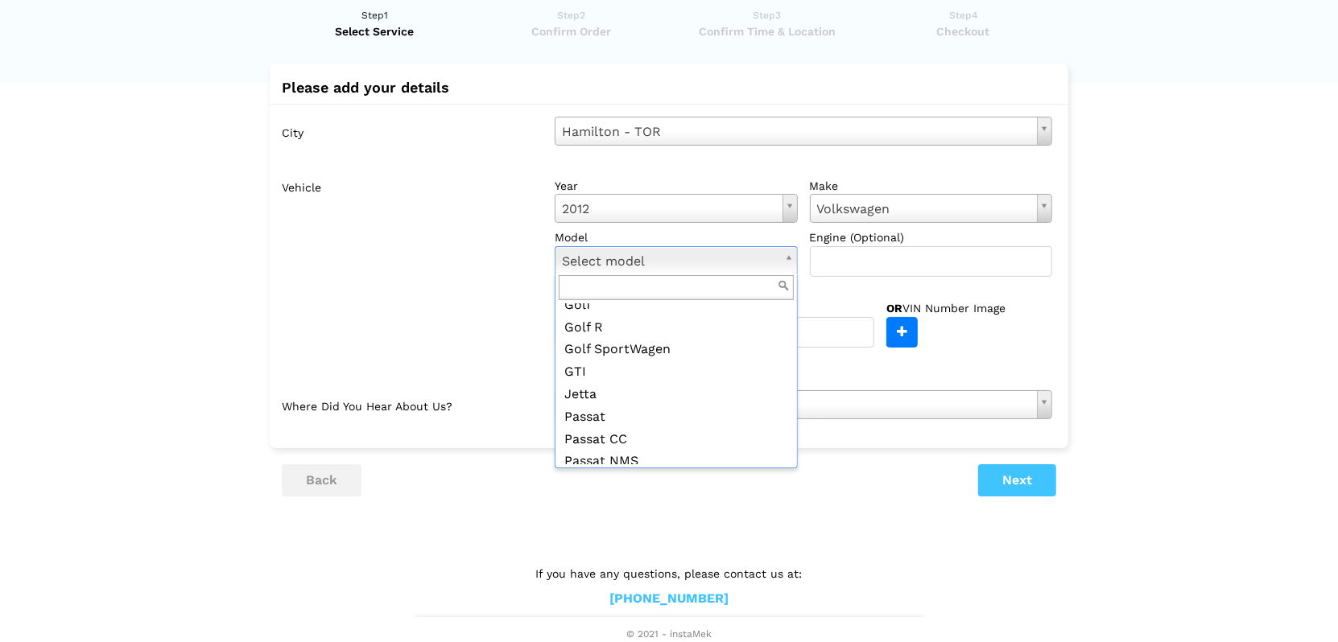
scroll to position [241, 0]
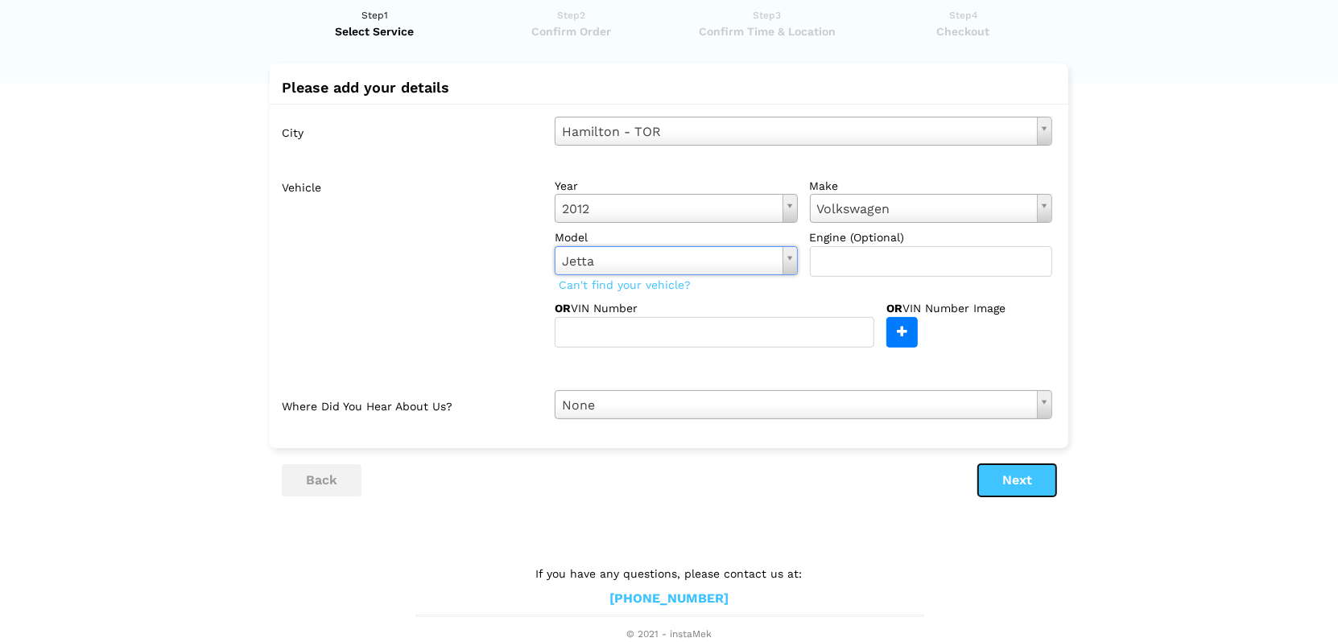
click at [1021, 476] on button "Next" at bounding box center [1017, 480] width 78 height 32
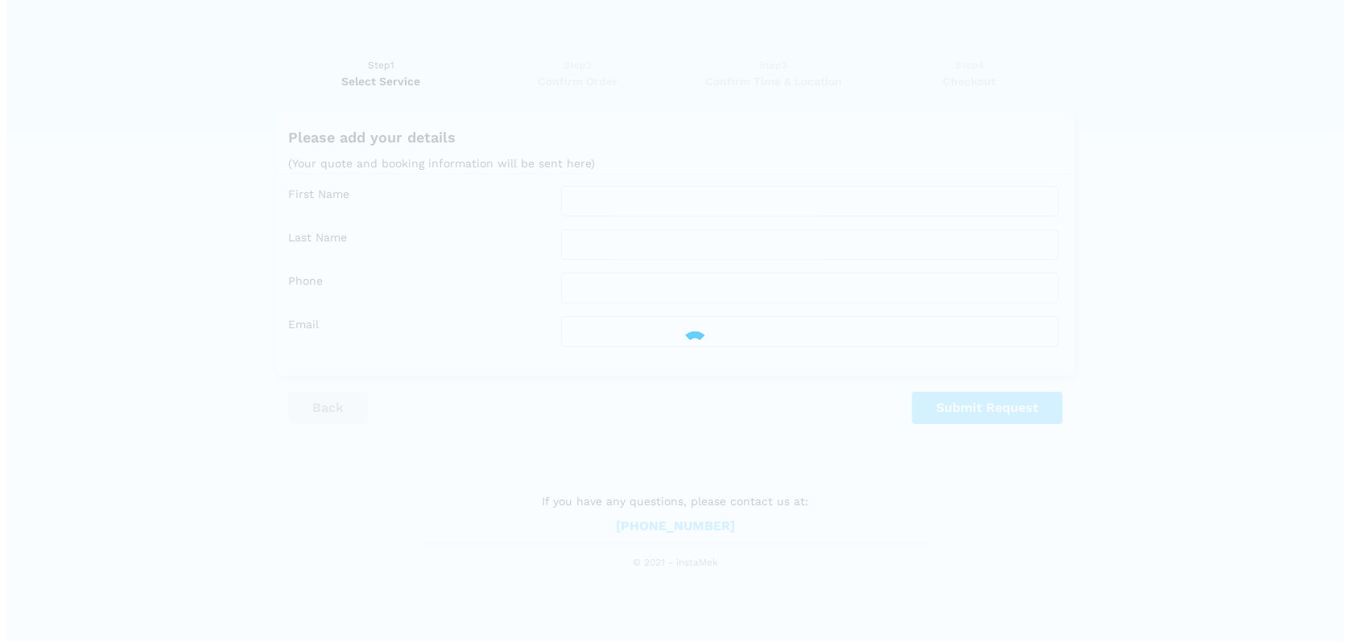
scroll to position [0, 0]
